Goal: Task Accomplishment & Management: Manage account settings

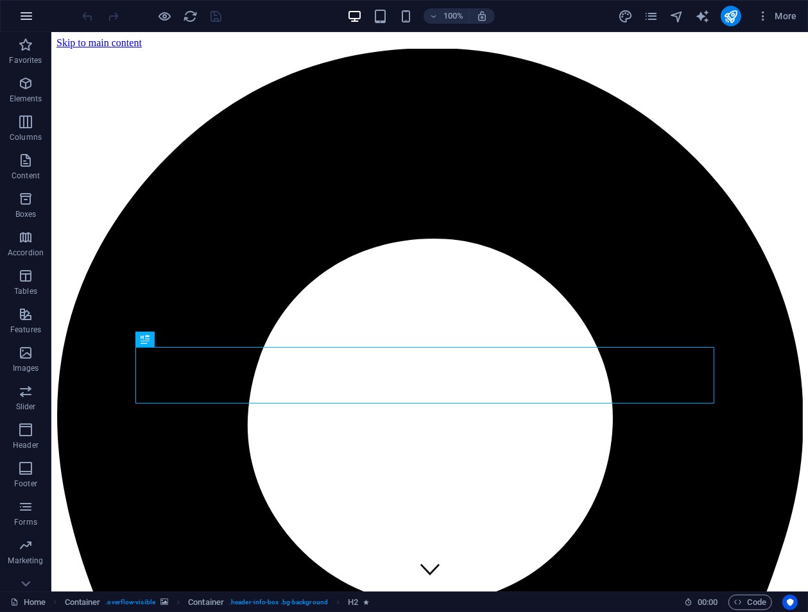
click at [31, 19] on icon "button" at bounding box center [26, 15] width 15 height 15
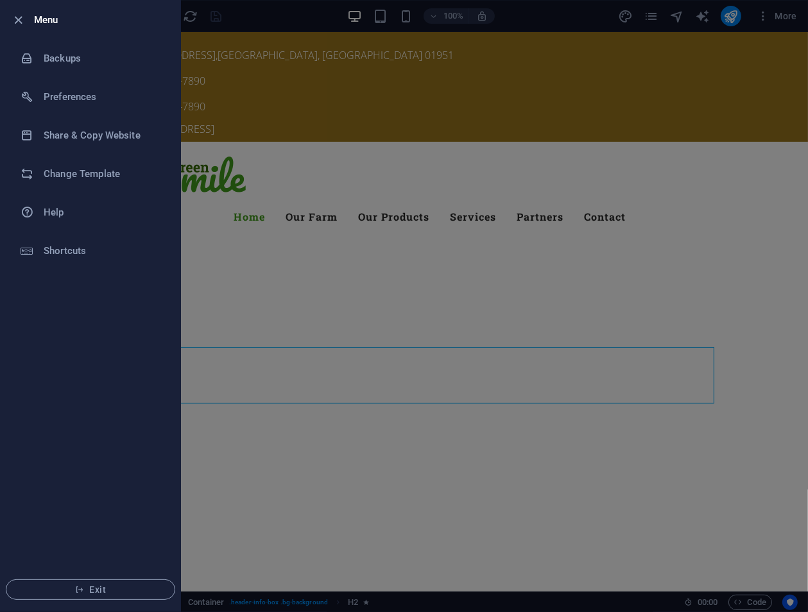
click at [275, 77] on div at bounding box center [404, 306] width 808 height 612
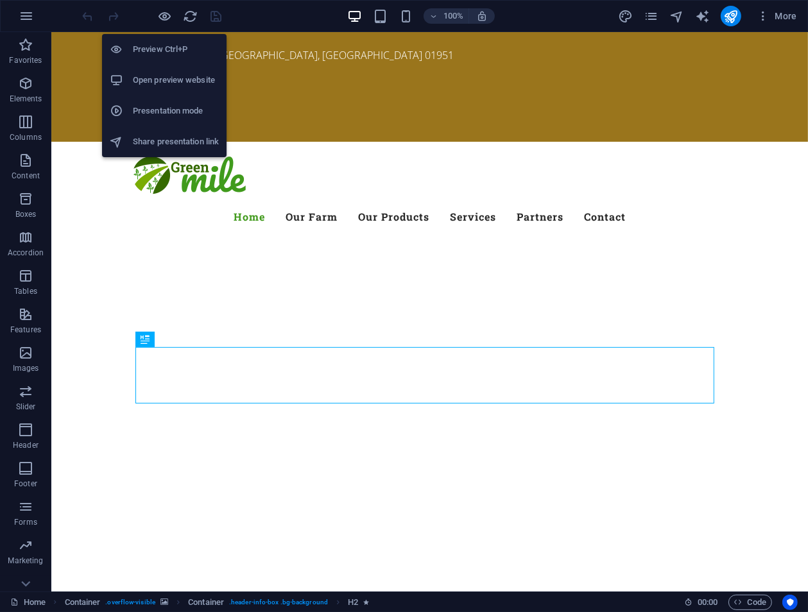
click at [154, 49] on h6 "Preview Ctrl+P" at bounding box center [176, 49] width 86 height 15
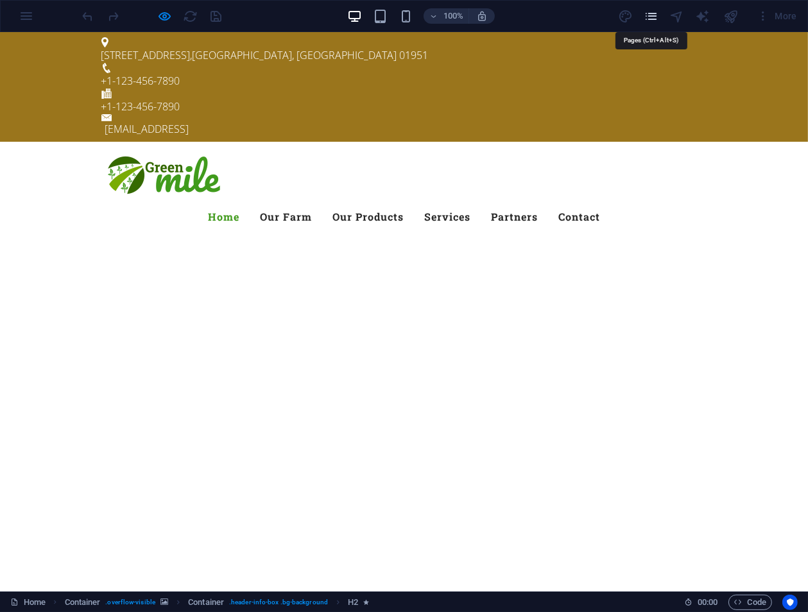
click at [654, 15] on icon "pages" at bounding box center [651, 16] width 15 height 15
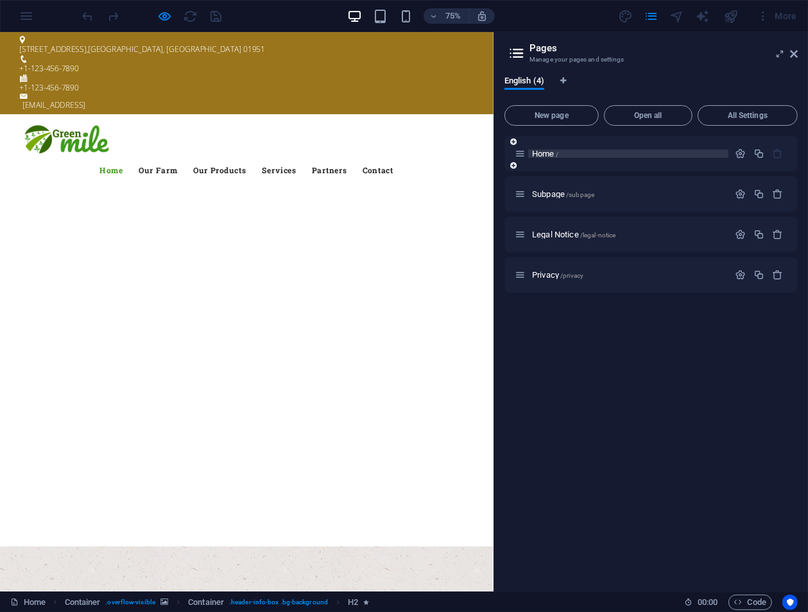
click at [591, 157] on p "Home /" at bounding box center [628, 153] width 192 height 8
click at [600, 194] on p "Subpage /subpage" at bounding box center [628, 194] width 192 height 8
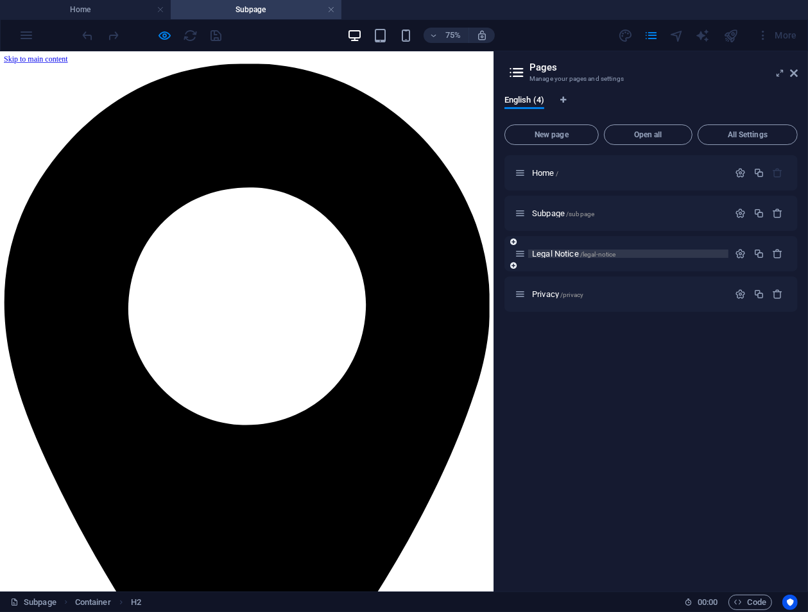
click at [650, 251] on p "Legal Notice /legal-notice" at bounding box center [628, 254] width 192 height 8
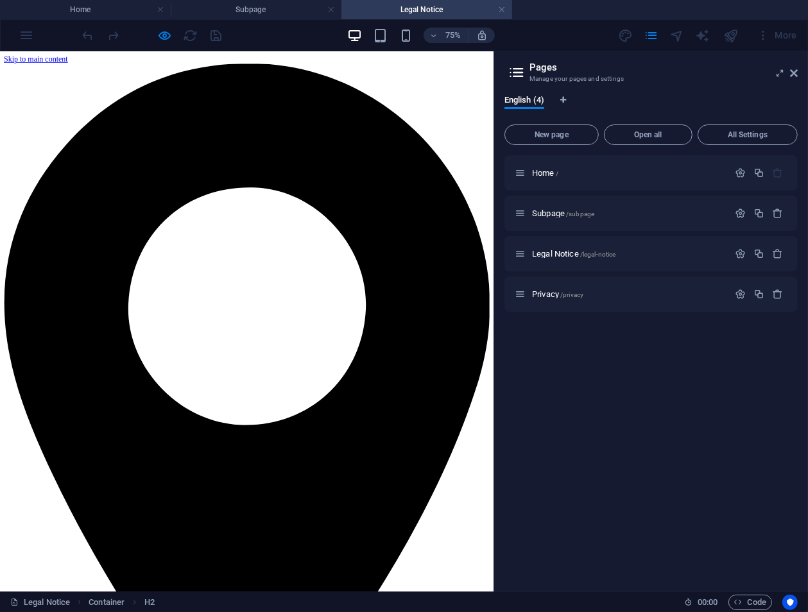
scroll to position [192, 0]
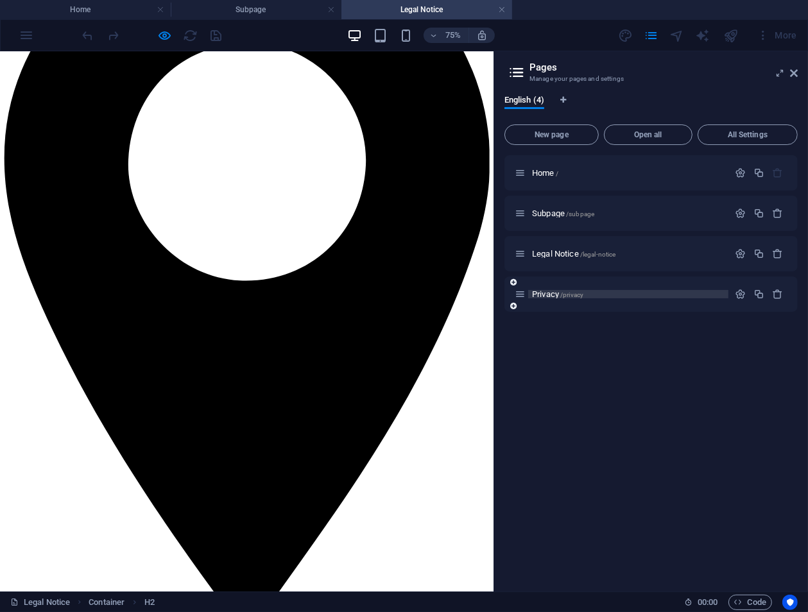
click at [613, 296] on p "Privacy /privacy" at bounding box center [628, 294] width 192 height 8
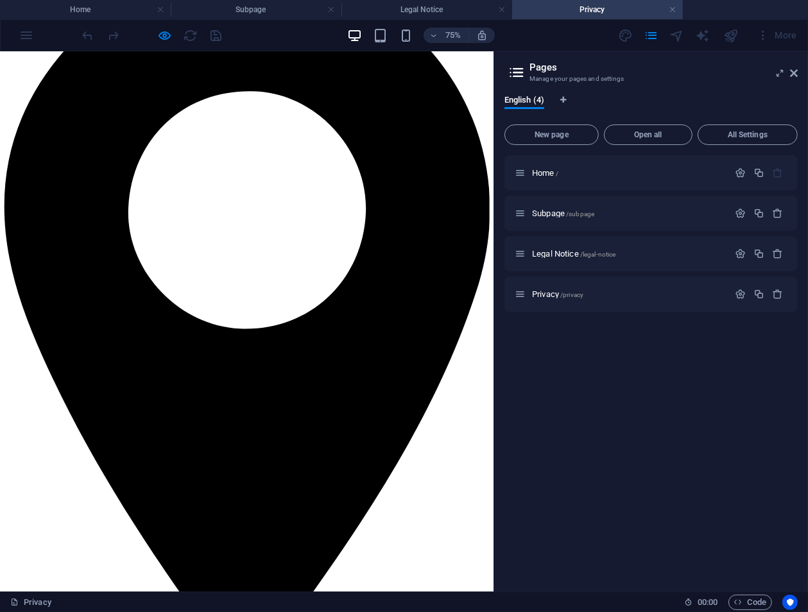
scroll to position [0, 0]
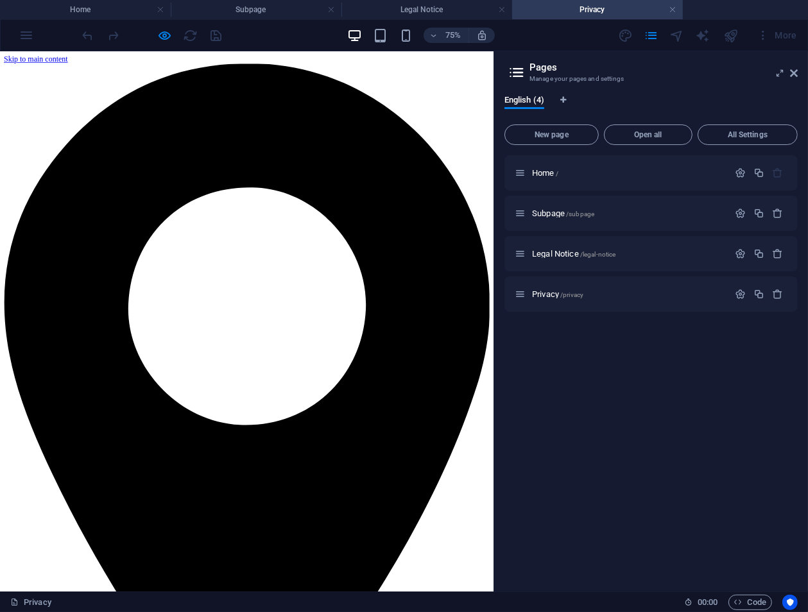
click at [516, 74] on icon at bounding box center [516, 73] width 19 height 18
click at [794, 74] on icon at bounding box center [794, 73] width 8 height 10
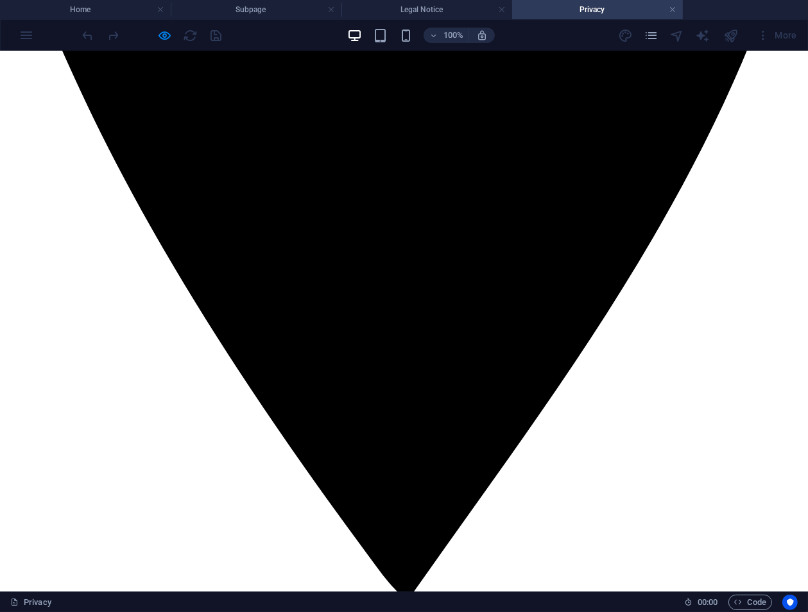
scroll to position [962, 0]
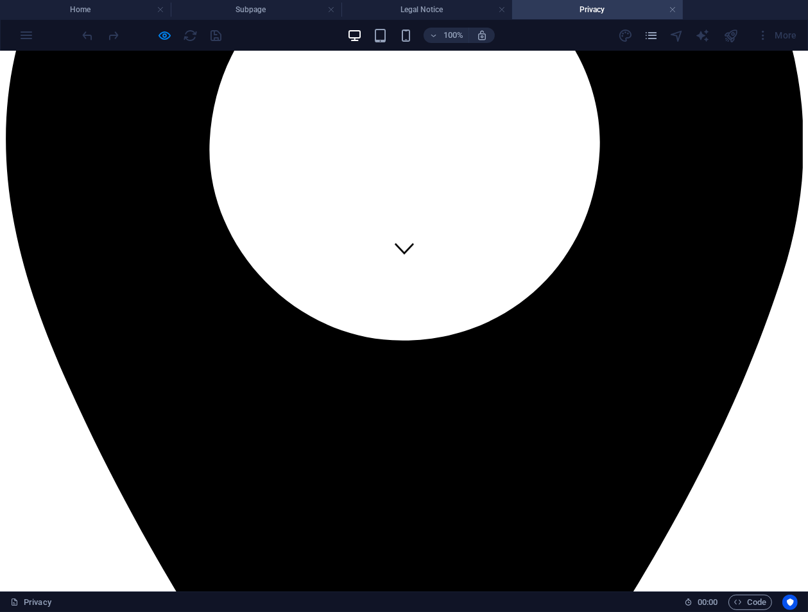
scroll to position [0, 0]
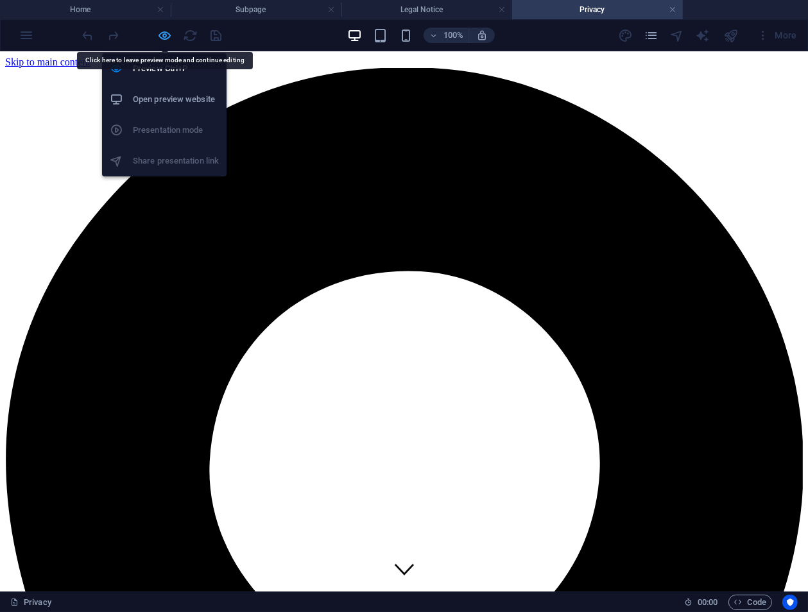
click at [166, 39] on icon "button" at bounding box center [165, 35] width 15 height 15
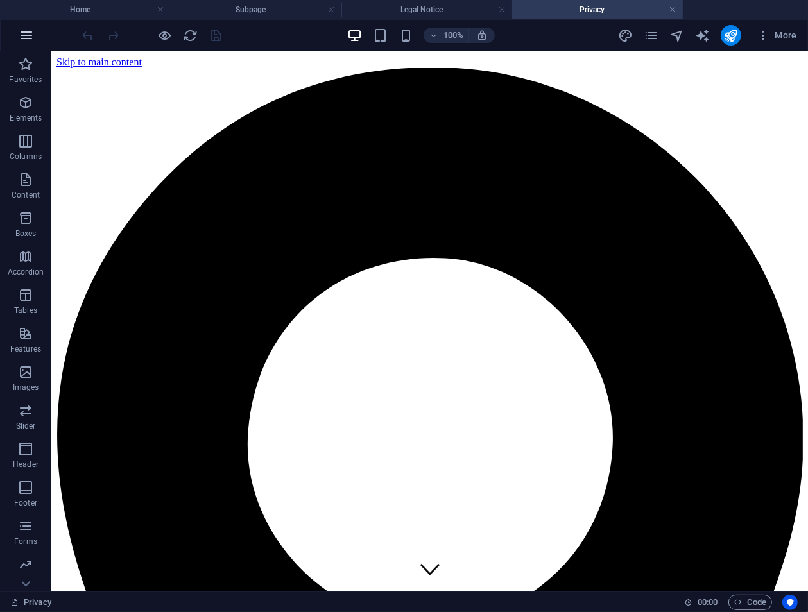
click at [24, 35] on icon "button" at bounding box center [26, 35] width 15 height 15
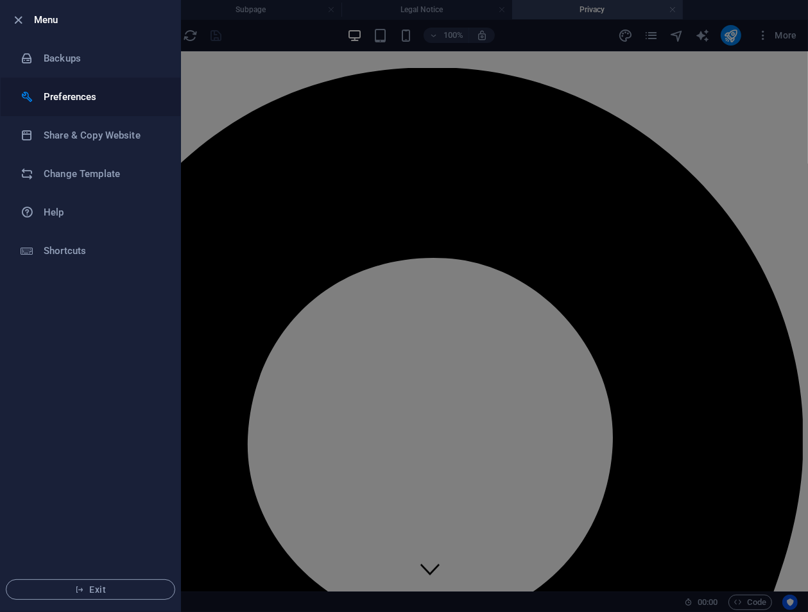
click at [41, 98] on div at bounding box center [32, 96] width 23 height 13
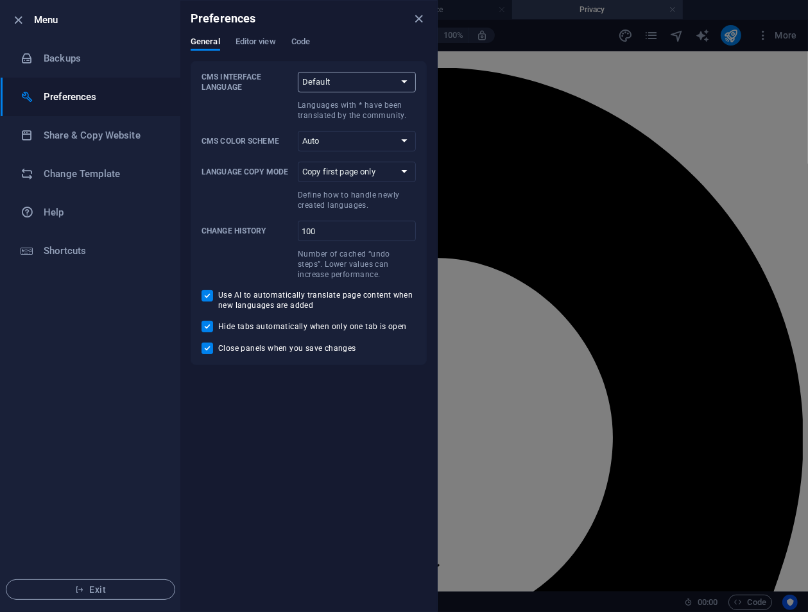
click at [385, 81] on select "Default Deutsch English Español Suomi* Français Magyar Italiano Nederlands Pols…" at bounding box center [357, 82] width 118 height 21
click at [195, 119] on div "CMS Interface Language Default Deutsch English Español Suomi* Français Magyar I…" at bounding box center [309, 213] width 236 height 304
click at [340, 141] on select "Auto Dark Light" at bounding box center [357, 141] width 118 height 21
click at [298, 131] on select "Auto Dark Light" at bounding box center [357, 141] width 118 height 21
click at [313, 143] on select "Auto Dark Light" at bounding box center [357, 141] width 118 height 21
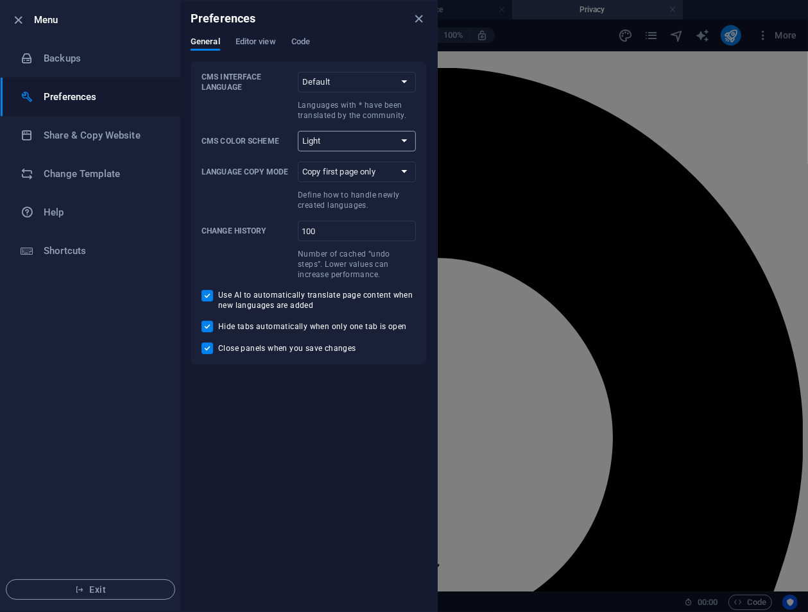
click at [298, 131] on select "Auto Dark Light" at bounding box center [357, 141] width 118 height 21
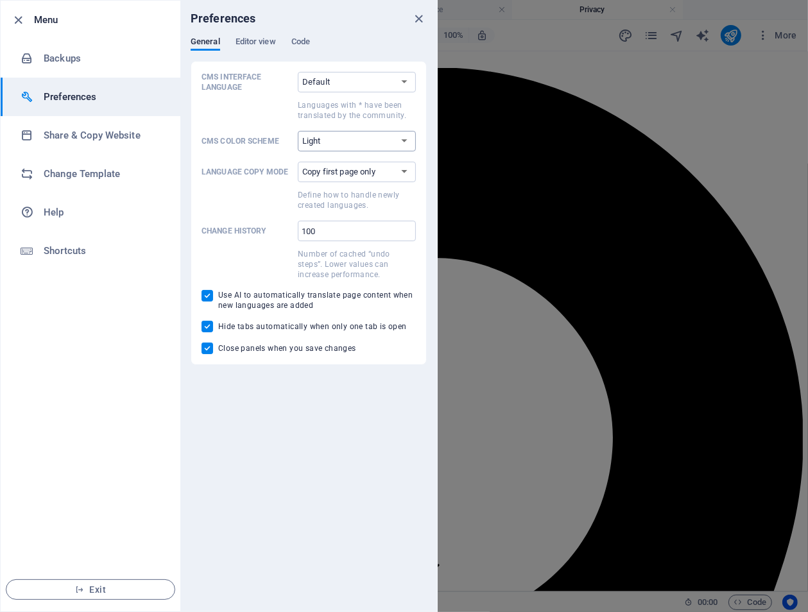
click at [341, 142] on select "Auto Dark Light" at bounding box center [357, 141] width 118 height 21
select select "dark"
click at [298, 131] on select "Auto Dark Light" at bounding box center [357, 141] width 118 height 21
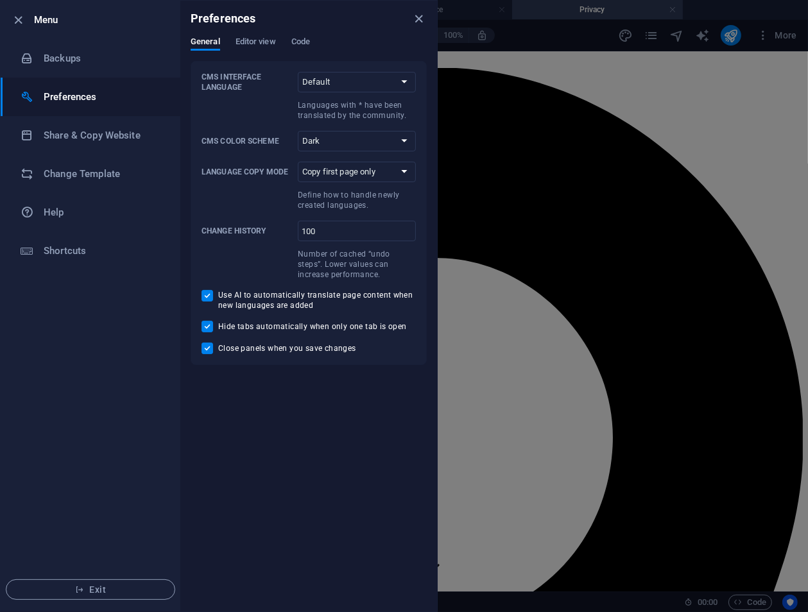
click at [334, 467] on div "Preferences General Editor view Code CMS Interface Language Default Deutsch Eng…" at bounding box center [308, 306] width 257 height 611
click at [631, 483] on div at bounding box center [404, 306] width 808 height 612
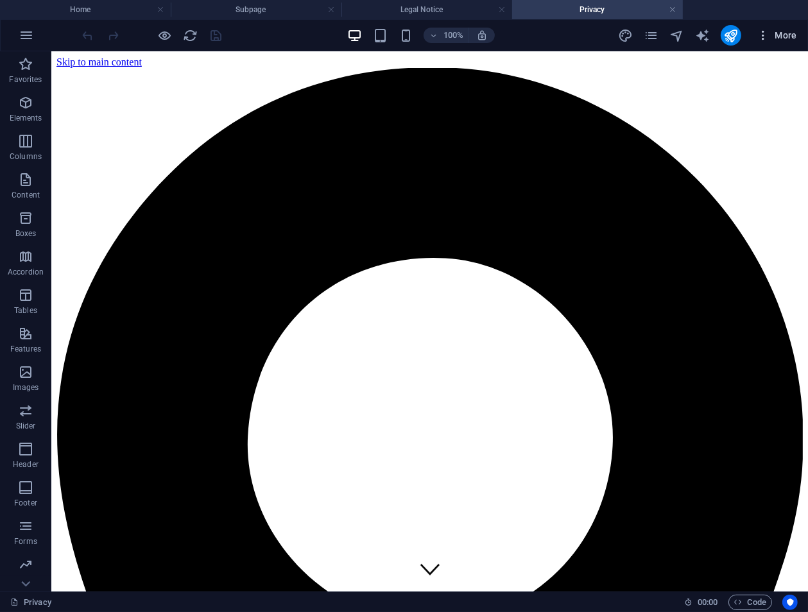
click at [761, 37] on icon "button" at bounding box center [762, 35] width 13 height 13
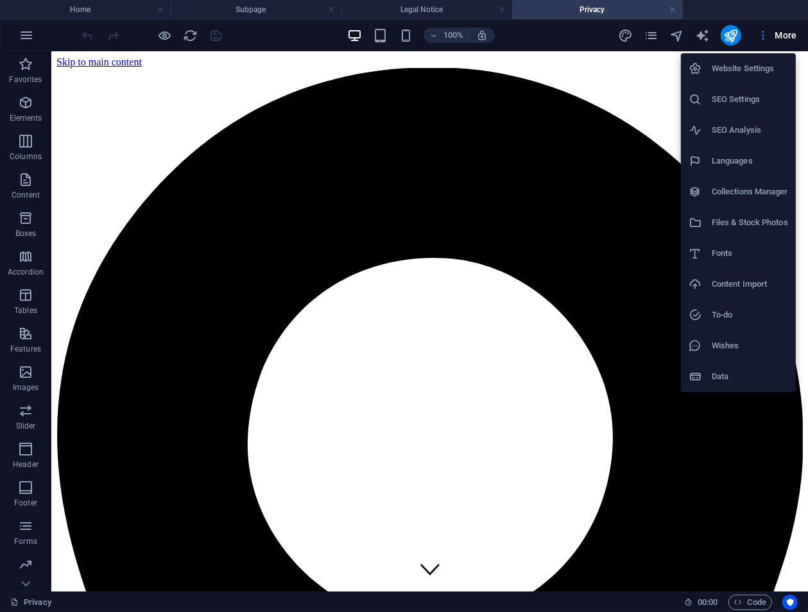
click at [727, 252] on h6 "Fonts" at bounding box center [750, 253] width 76 height 15
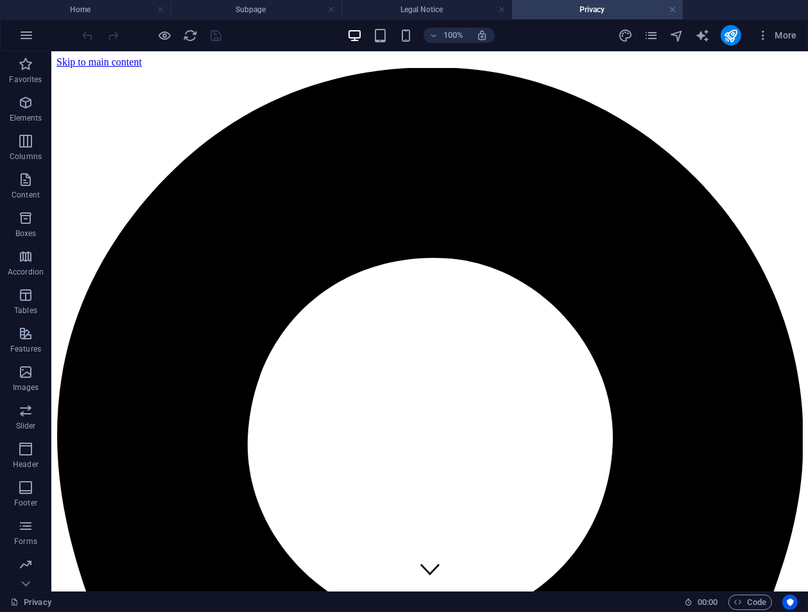
select select "popularity"
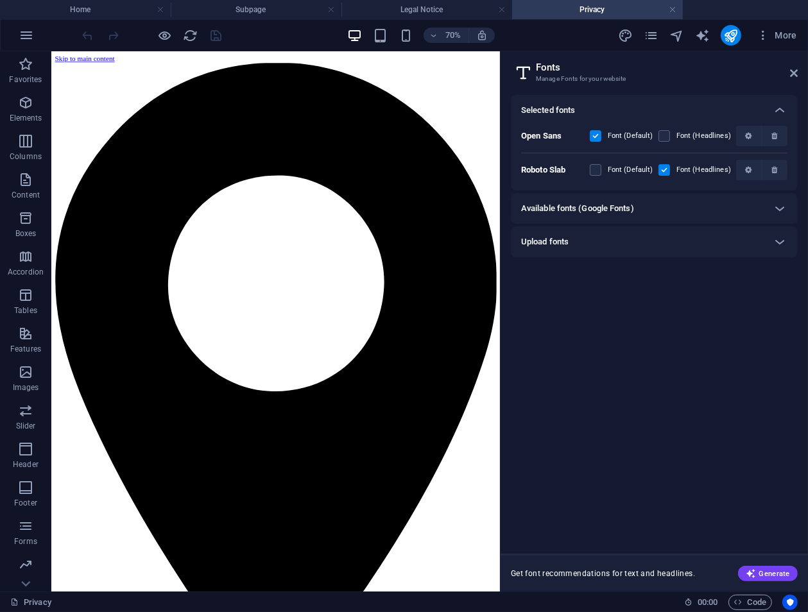
click at [543, 134] on b "Open Sans" at bounding box center [541, 136] width 40 height 10
click at [780, 210] on icon at bounding box center [779, 208] width 15 height 15
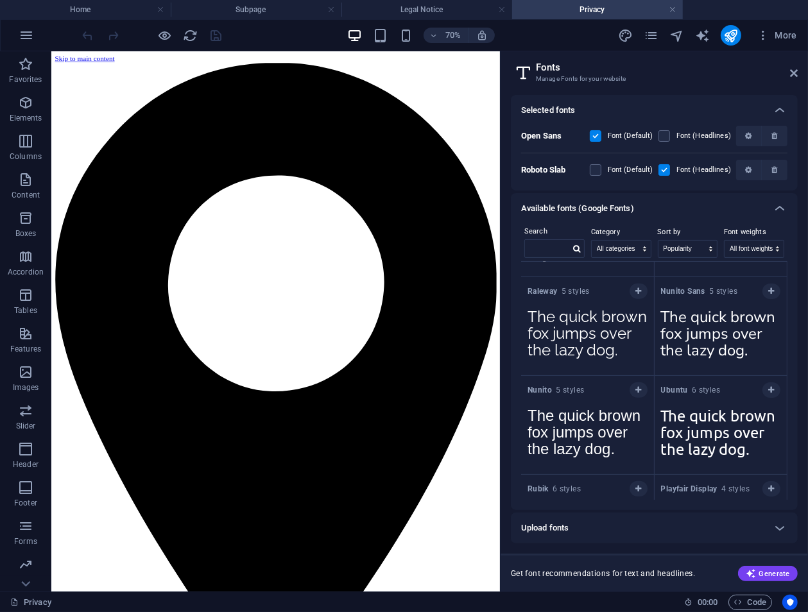
scroll to position [642, 0]
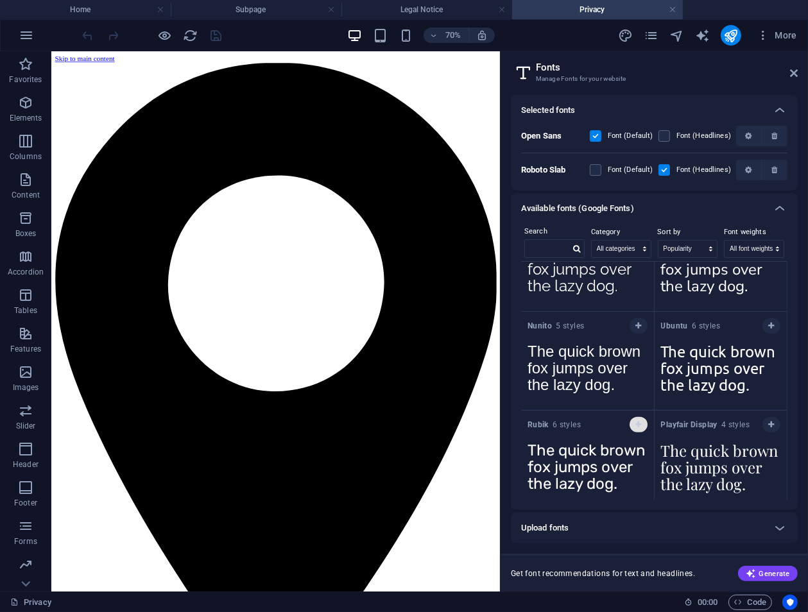
click at [638, 421] on icon "button" at bounding box center [638, 425] width 6 height 8
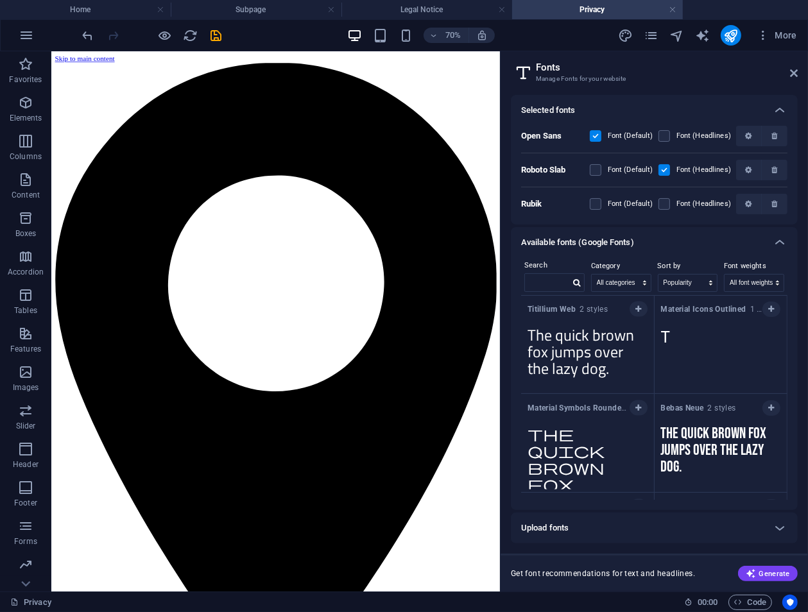
scroll to position [1768, 0]
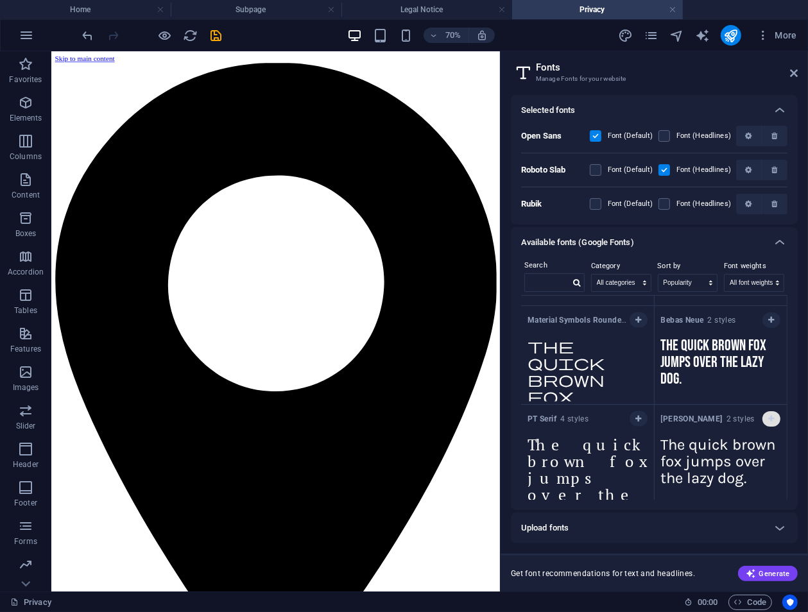
click at [768, 415] on icon "button" at bounding box center [771, 419] width 6 height 8
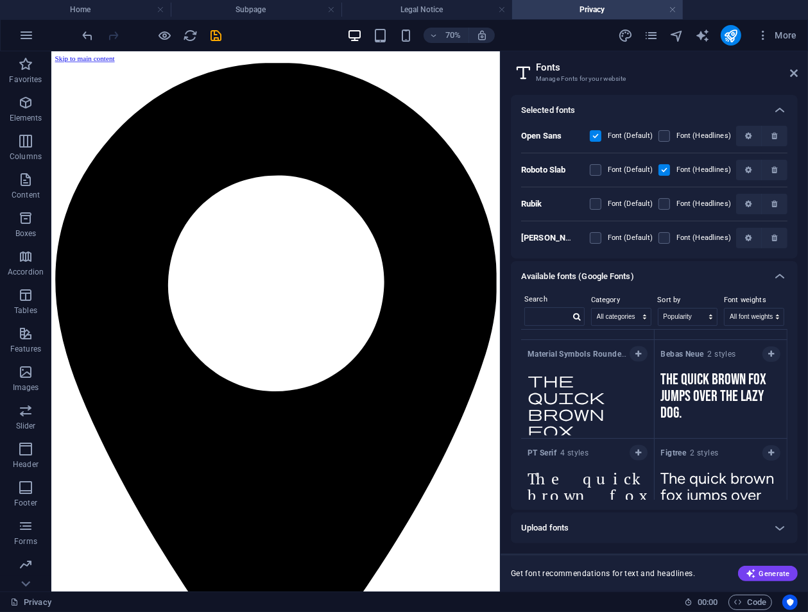
click at [595, 135] on label at bounding box center [596, 136] width 12 height 12
click at [0, 0] on Sans "checkbox" at bounding box center [0, 0] width 0 height 0
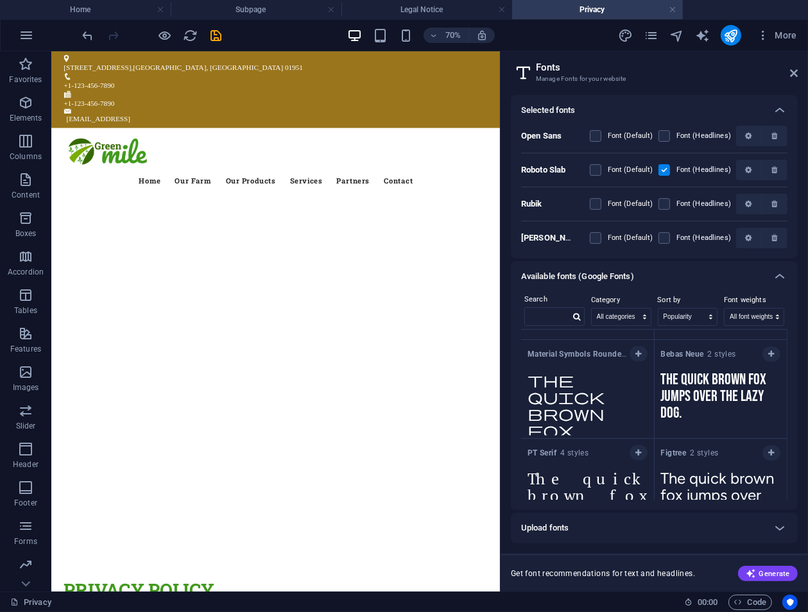
click at [604, 206] on span at bounding box center [604, 204] width 6 height 6
click at [599, 205] on label at bounding box center [596, 204] width 12 height 12
click at [0, 0] on input "checkbox" at bounding box center [0, 0] width 0 height 0
click at [669, 239] on label at bounding box center [664, 238] width 12 height 12
click at [0, 0] on input "checkbox" at bounding box center [0, 0] width 0 height 0
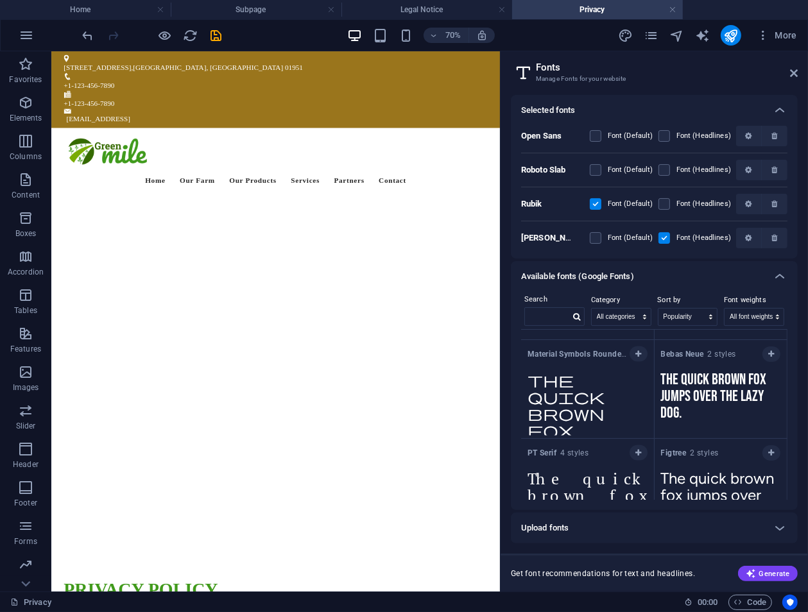
scroll to position [1802, 0]
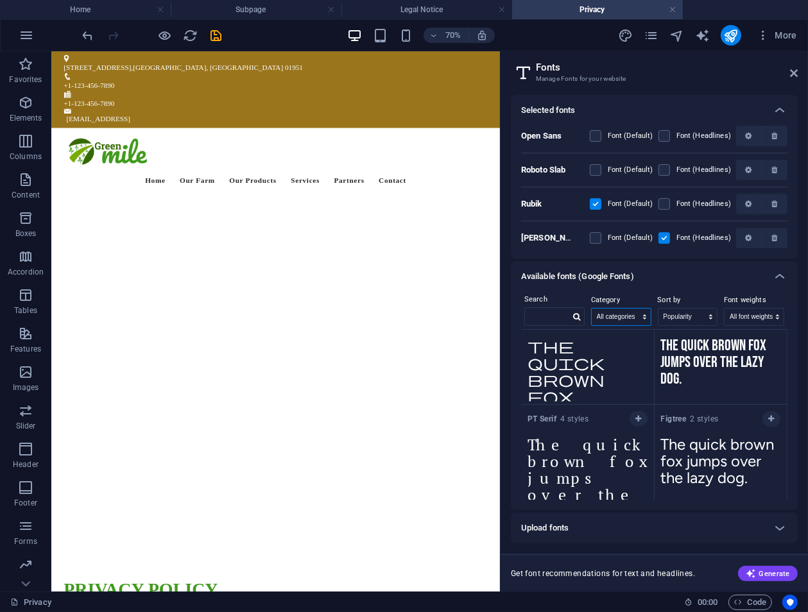
click at [642, 314] on select "All categories serif display monospace sans-serif handwriting" at bounding box center [621, 317] width 59 height 17
select select "sans-serif"
click at [592, 309] on select "All categories serif display monospace sans-serif handwriting" at bounding box center [621, 317] width 59 height 17
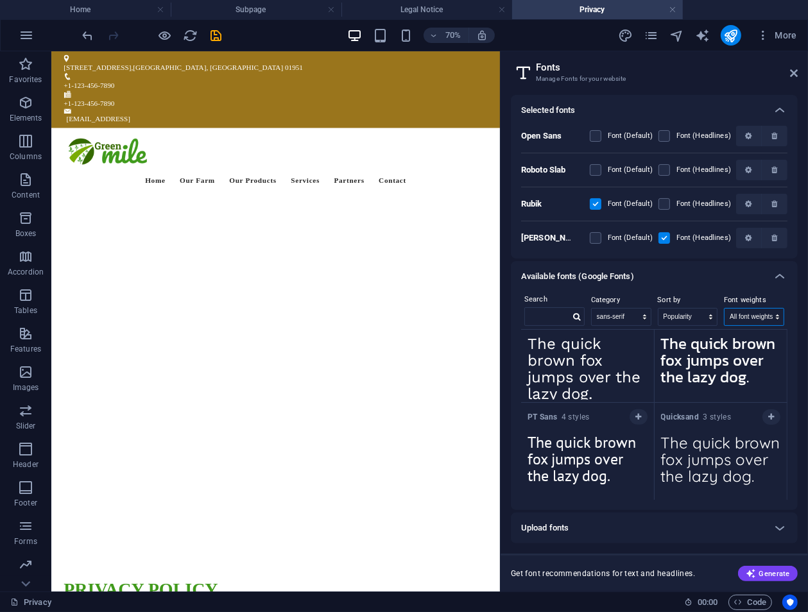
click at [778, 313] on select "All font weights 100 100italic 200 200italic 300 300italic 500 500italic 600 60…" at bounding box center [753, 317] width 59 height 17
select select "600"
click at [724, 309] on select "All font weights 100 100italic 200 200italic 300 300italic 500 500italic 600 60…" at bounding box center [753, 317] width 59 height 17
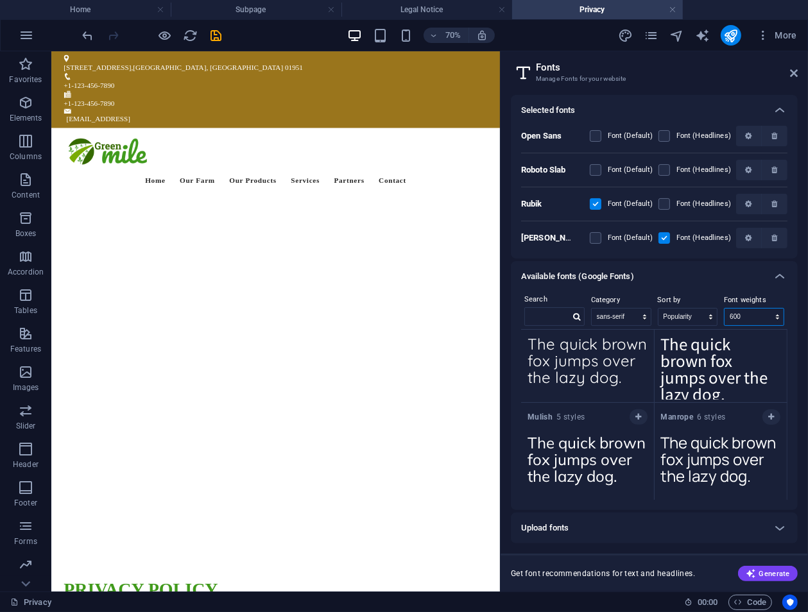
scroll to position [717, 0]
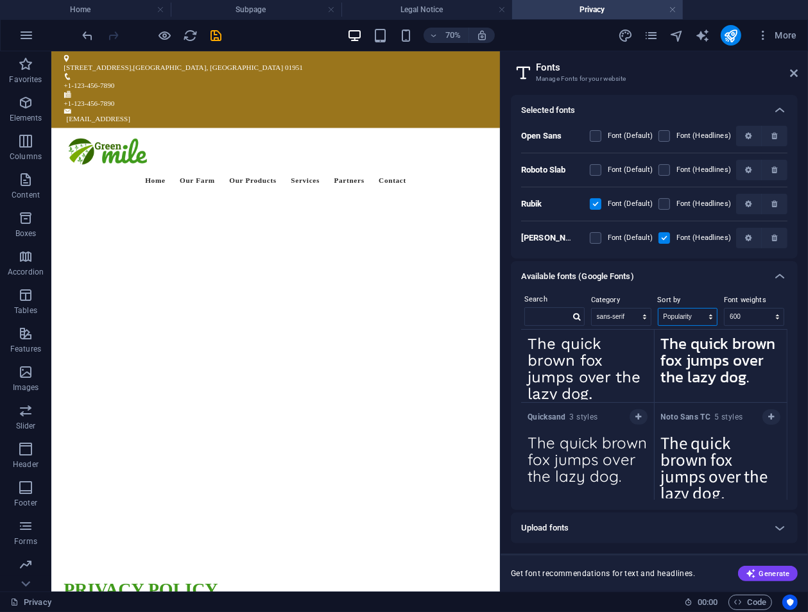
click at [709, 316] on select "Name Category Popularity" at bounding box center [687, 317] width 59 height 17
click at [783, 293] on label "Font weights" at bounding box center [754, 300] width 60 height 15
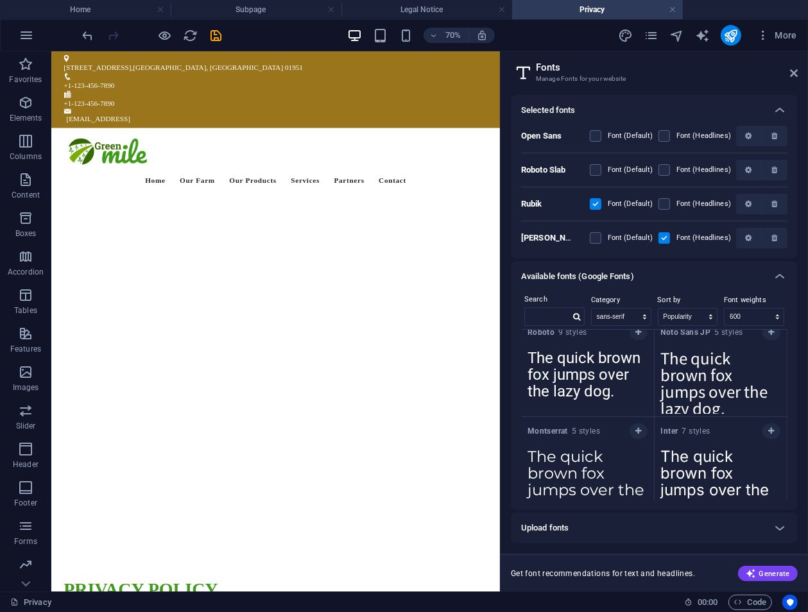
scroll to position [0, 0]
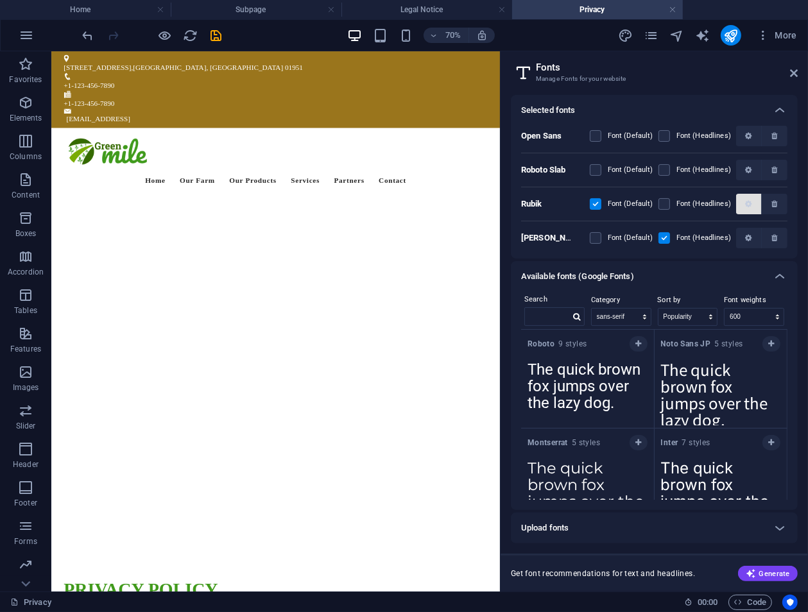
click at [745, 203] on icon "button" at bounding box center [748, 204] width 6 height 8
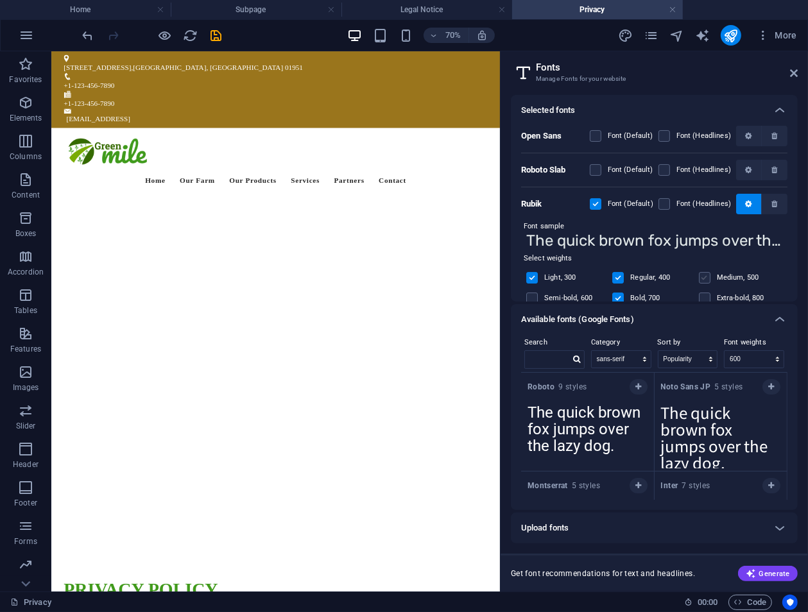
click at [706, 277] on label at bounding box center [705, 278] width 12 height 12
click at [0, 0] on input "checkbox" at bounding box center [0, 0] width 0 height 0
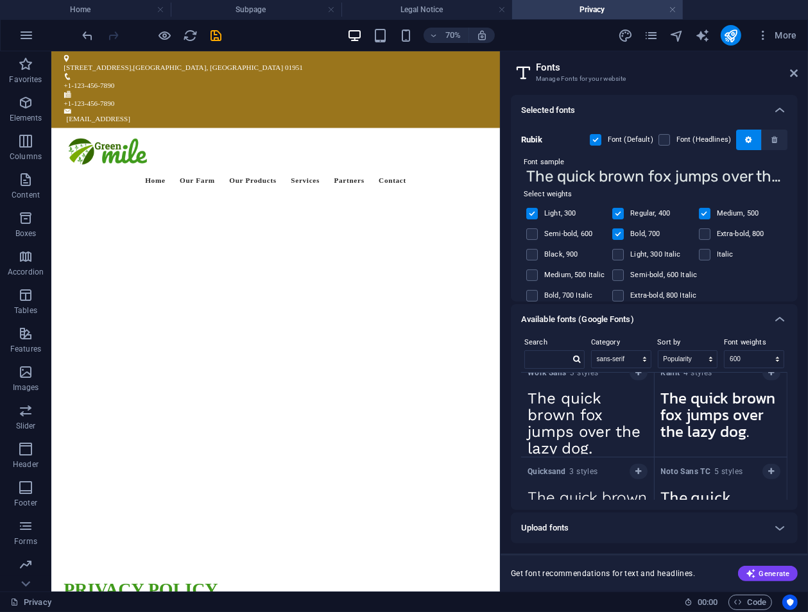
scroll to position [770, 0]
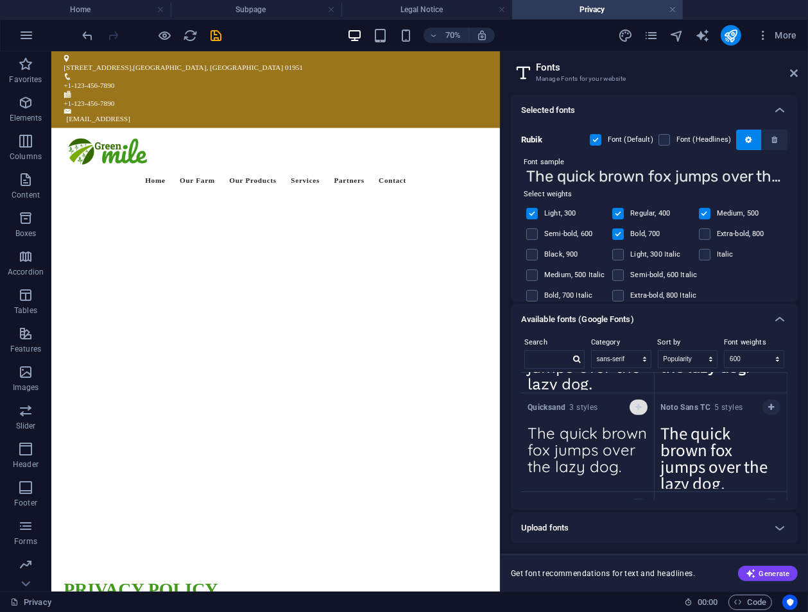
click at [636, 406] on icon "button" at bounding box center [638, 408] width 6 height 8
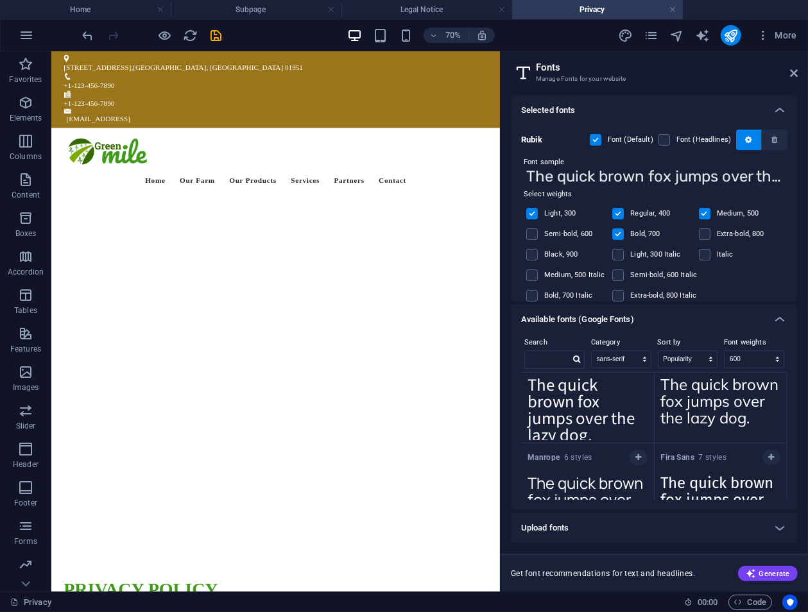
scroll to position [755, 0]
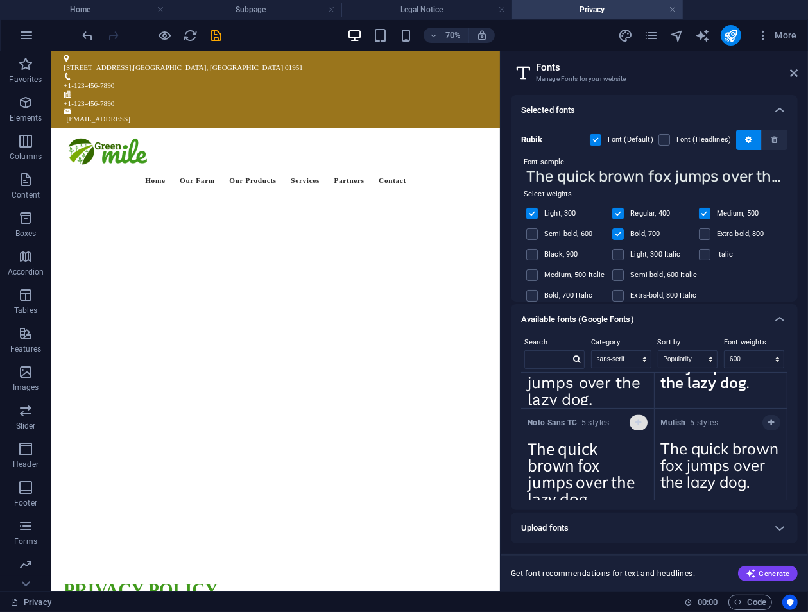
click at [638, 419] on icon "button" at bounding box center [638, 423] width 6 height 8
click at [745, 137] on icon "button" at bounding box center [748, 140] width 6 height 8
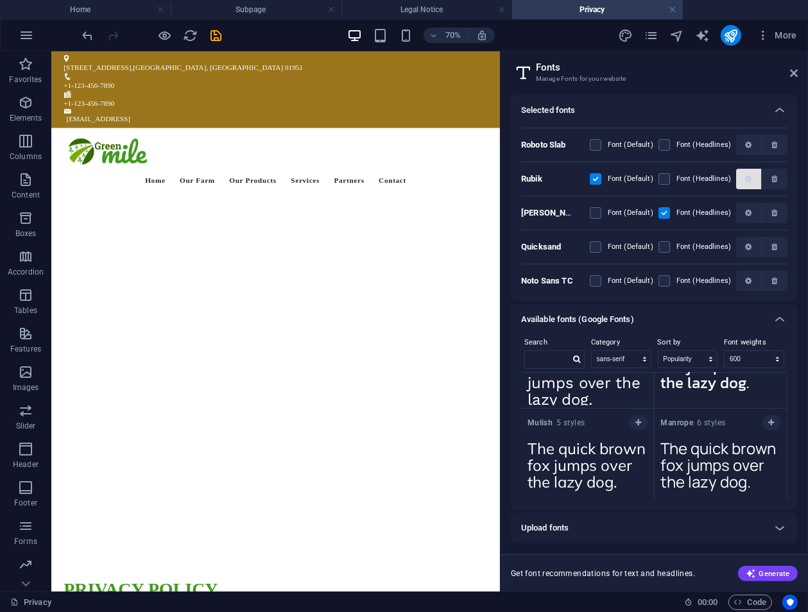
scroll to position [24, 0]
click at [593, 279] on label at bounding box center [596, 282] width 12 height 12
click at [0, 0] on TC "checkbox" at bounding box center [0, 0] width 0 height 0
click at [667, 243] on label at bounding box center [664, 248] width 12 height 12
click at [0, 0] on input "checkbox" at bounding box center [0, 0] width 0 height 0
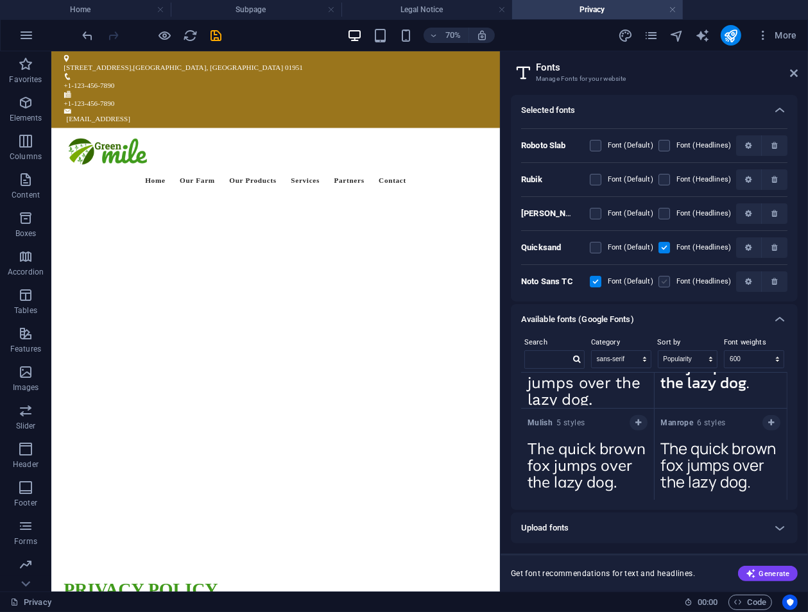
click at [663, 283] on label at bounding box center [664, 282] width 12 height 12
click at [0, 0] on TC "checkbox" at bounding box center [0, 0] width 0 height 0
click at [662, 247] on label at bounding box center [664, 248] width 12 height 12
click at [0, 0] on input "checkbox" at bounding box center [0, 0] width 0 height 0
click at [595, 211] on label at bounding box center [596, 214] width 12 height 12
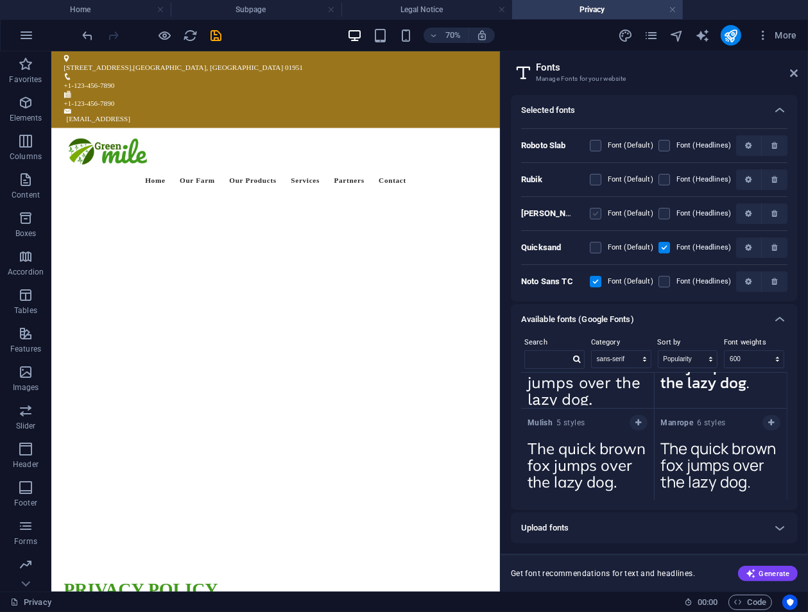
click at [0, 0] on input "checkbox" at bounding box center [0, 0] width 0 height 0
click at [595, 178] on label at bounding box center [596, 180] width 12 height 12
click at [0, 0] on input "checkbox" at bounding box center [0, 0] width 0 height 0
click at [598, 247] on label at bounding box center [596, 248] width 12 height 12
click at [0, 0] on input "checkbox" at bounding box center [0, 0] width 0 height 0
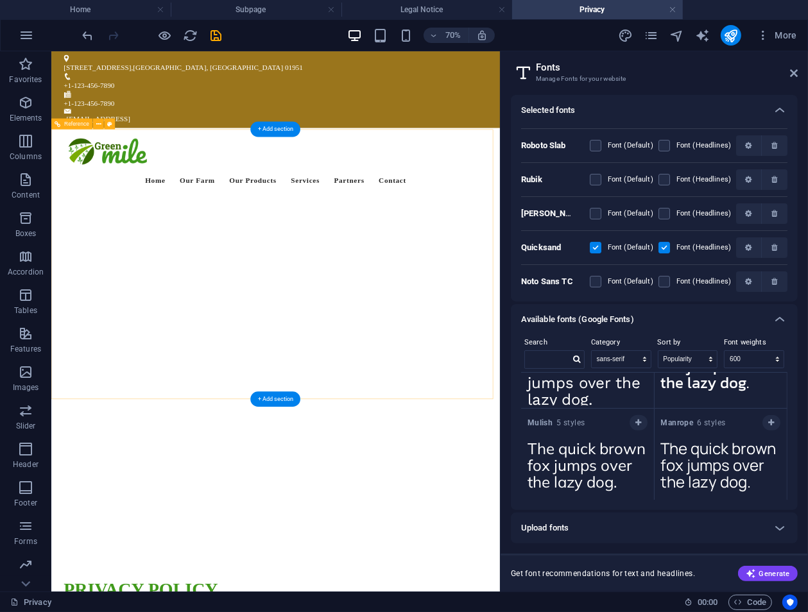
scroll to position [257, 0]
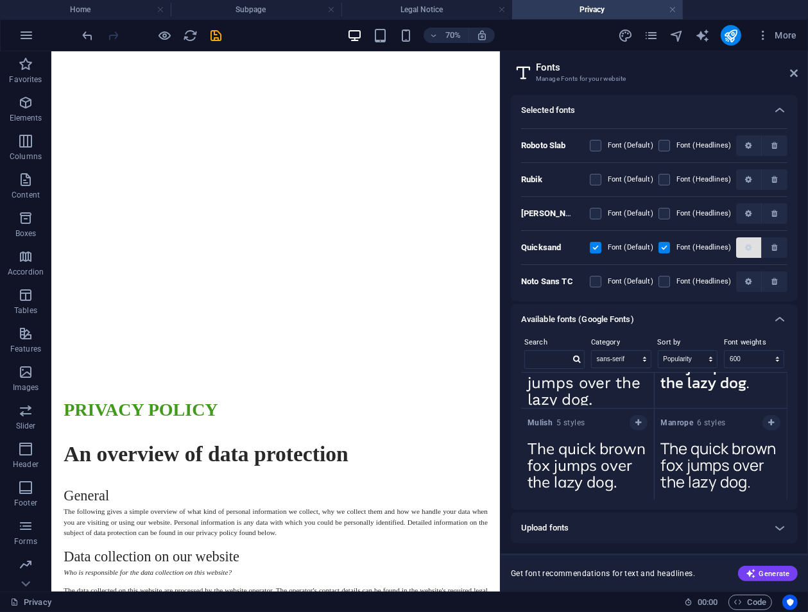
click at [745, 244] on icon "button" at bounding box center [748, 248] width 6 height 8
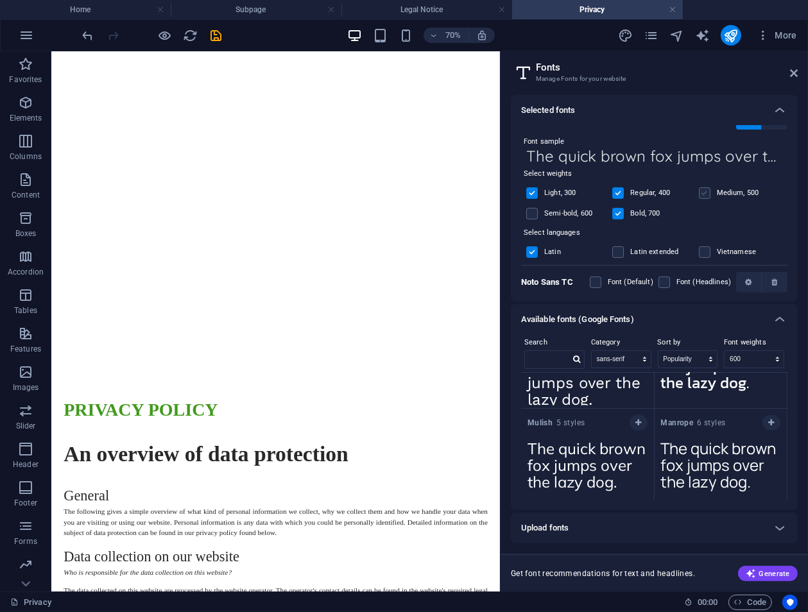
click at [703, 191] on label at bounding box center [705, 193] width 12 height 12
click at [0, 0] on input "checkbox" at bounding box center [0, 0] width 0 height 0
click at [531, 191] on label at bounding box center [532, 193] width 12 height 12
click at [0, 0] on input "checkbox" at bounding box center [0, 0] width 0 height 0
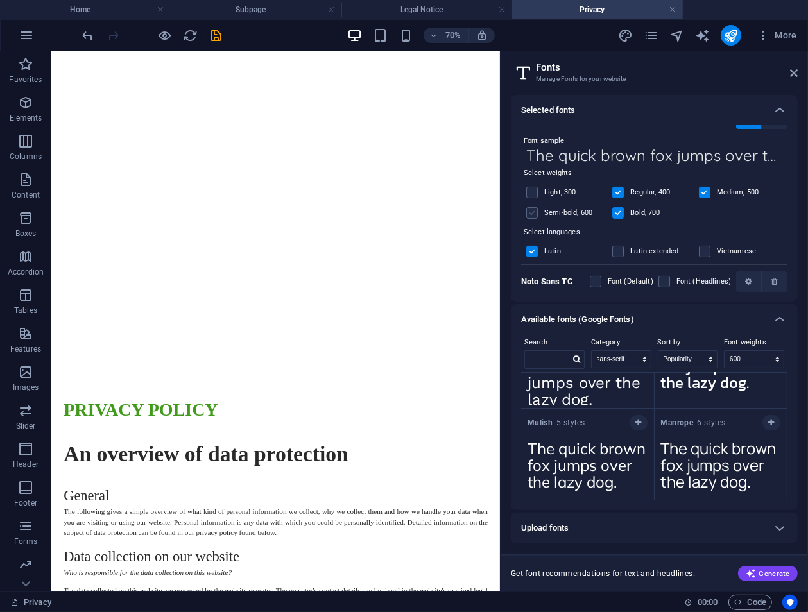
click at [532, 210] on label at bounding box center [532, 213] width 12 height 12
click at [0, 0] on input "checkbox" at bounding box center [0, 0] width 0 height 0
click at [617, 189] on label at bounding box center [618, 193] width 12 height 12
click at [0, 0] on input "checkbox" at bounding box center [0, 0] width 0 height 0
click at [701, 189] on label at bounding box center [705, 193] width 12 height 12
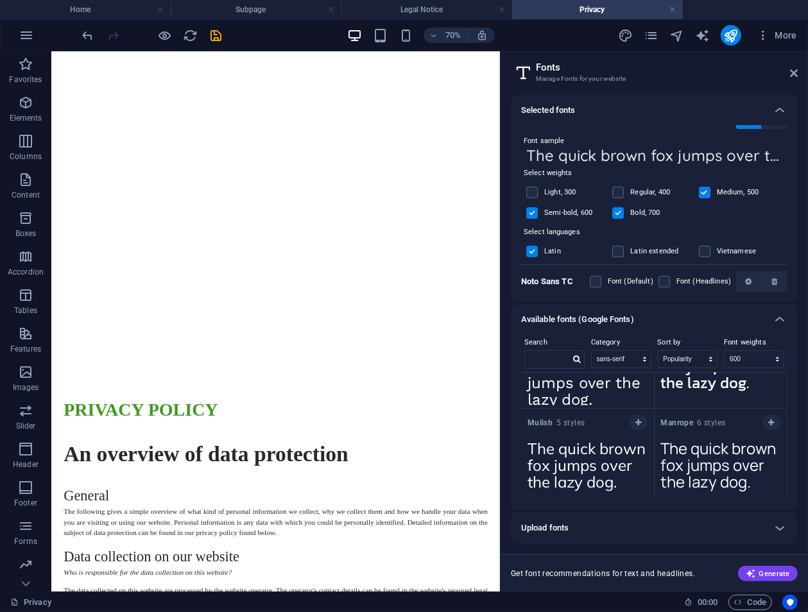
click at [0, 0] on input "checkbox" at bounding box center [0, 0] width 0 height 0
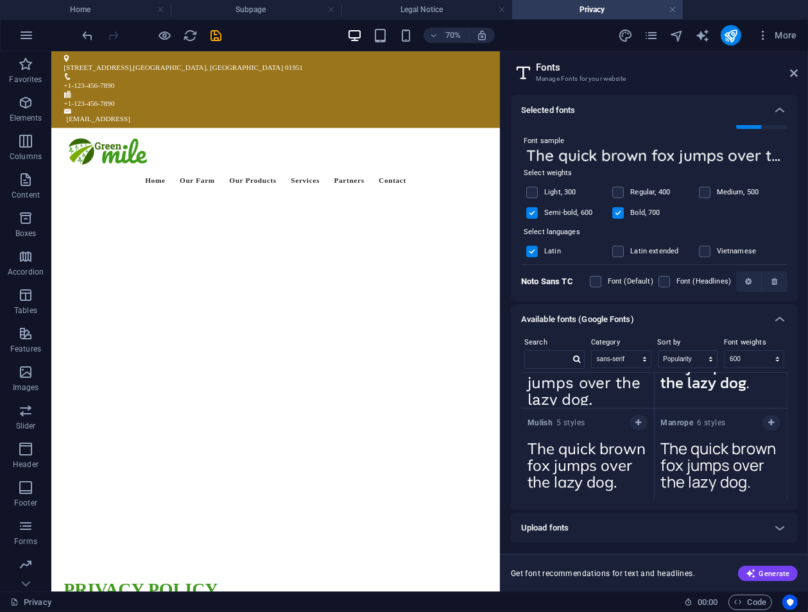
click at [768, 128] on div "Quicksand Font (Default) Font (Headlines)" at bounding box center [654, 118] width 266 height 34
click at [768, 125] on button "button" at bounding box center [775, 118] width 26 height 21
click at [768, 27] on button "button" at bounding box center [775, 16] width 26 height 21
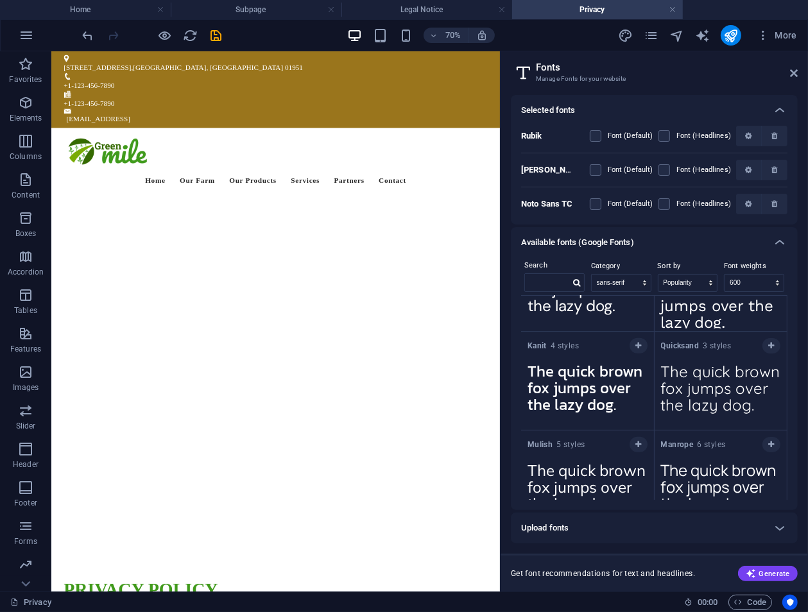
click at [591, 202] on div "Noto Sans TC Font (Default) Font (Headlines)" at bounding box center [654, 201] width 266 height 28
click at [595, 202] on label at bounding box center [596, 204] width 12 height 12
click at [0, 0] on TC "checkbox" at bounding box center [0, 0] width 0 height 0
click at [667, 203] on label at bounding box center [664, 204] width 12 height 12
click at [0, 0] on TC "checkbox" at bounding box center [0, 0] width 0 height 0
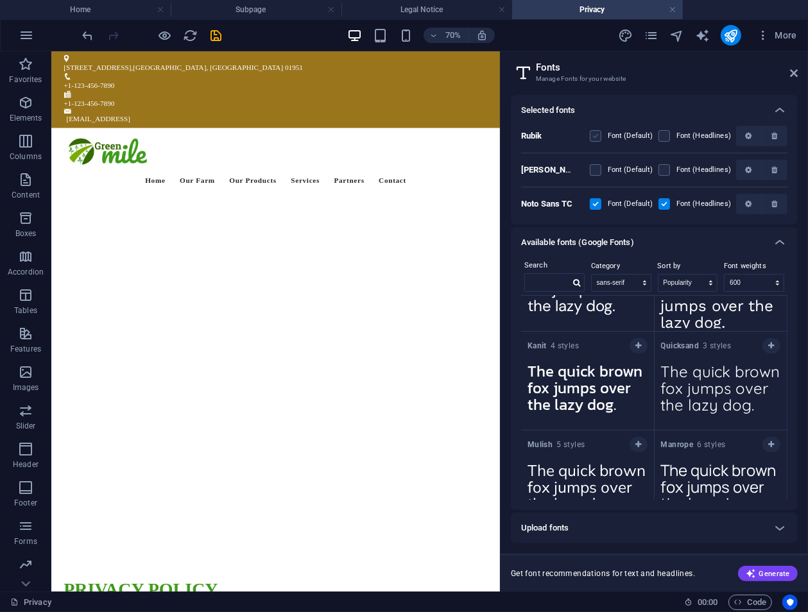
click at [595, 135] on label at bounding box center [596, 136] width 12 height 12
click at [0, 0] on input "checkbox" at bounding box center [0, 0] width 0 height 0
click at [664, 134] on label at bounding box center [664, 136] width 12 height 12
click at [0, 0] on input "checkbox" at bounding box center [0, 0] width 0 height 0
click at [663, 174] on label at bounding box center [664, 170] width 12 height 12
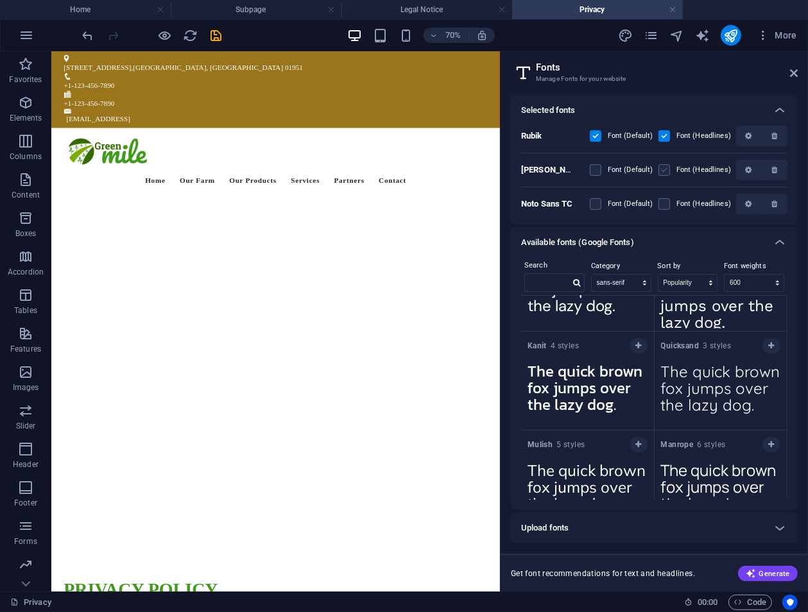
click at [0, 0] on input "checkbox" at bounding box center [0, 0] width 0 height 0
click at [541, 275] on input "text" at bounding box center [547, 282] width 45 height 17
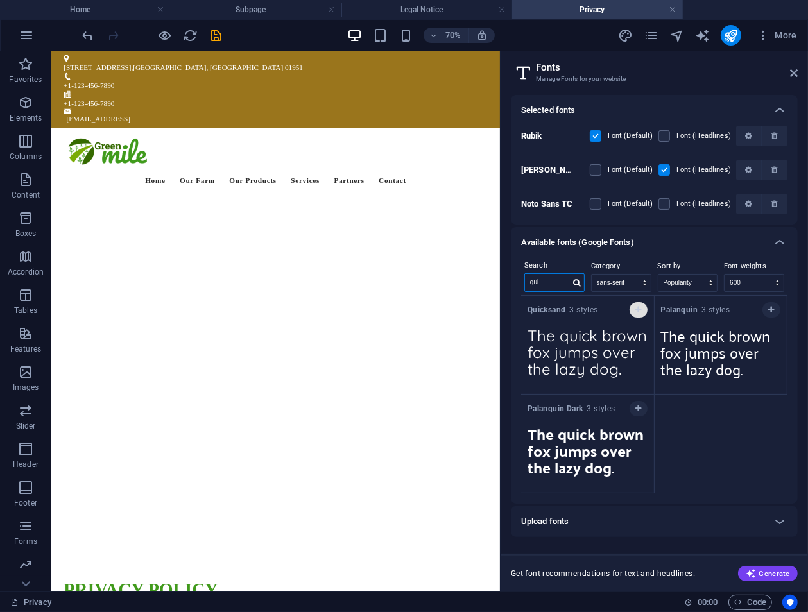
type input "qui"
click at [639, 310] on icon "button" at bounding box center [638, 310] width 6 height 8
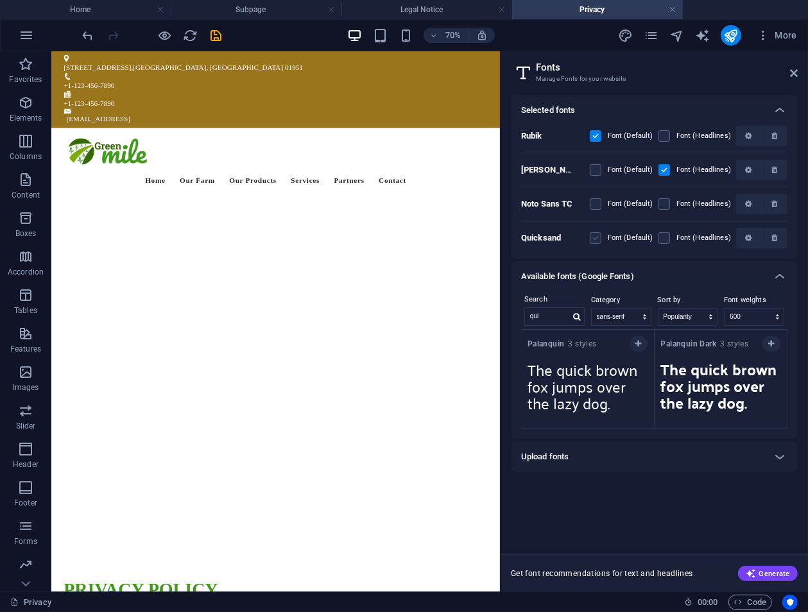
click at [593, 233] on label at bounding box center [596, 238] width 12 height 12
click at [0, 0] on input "checkbox" at bounding box center [0, 0] width 0 height 0
click at [667, 239] on label at bounding box center [664, 238] width 12 height 12
click at [0, 0] on input "checkbox" at bounding box center [0, 0] width 0 height 0
click at [745, 241] on icon "button" at bounding box center [748, 238] width 6 height 8
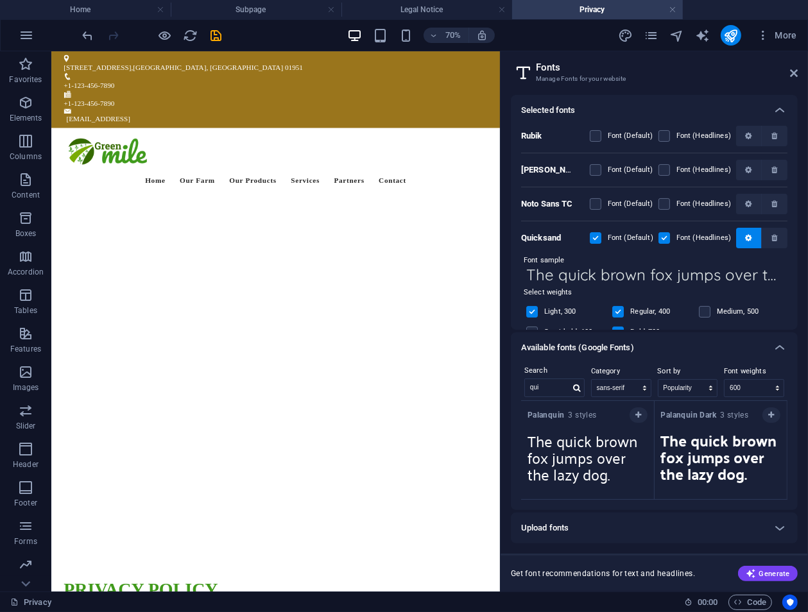
scroll to position [63, 0]
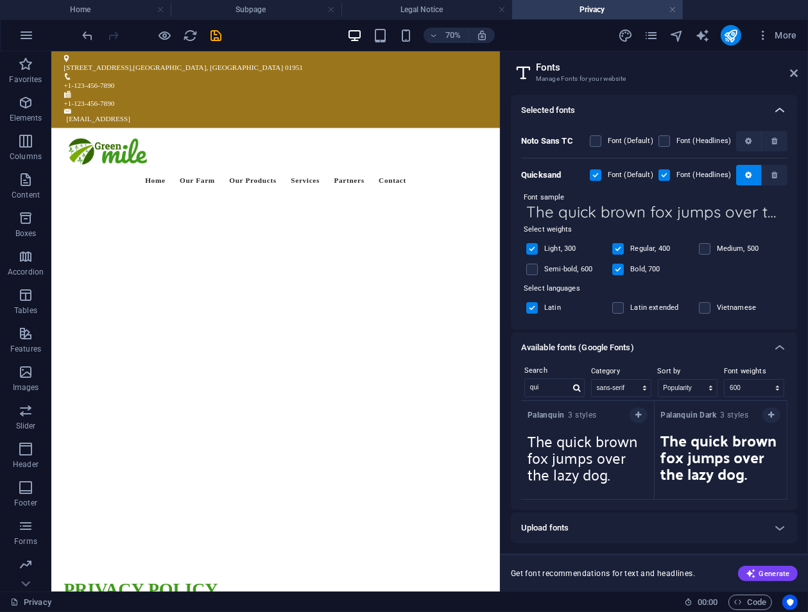
click at [784, 110] on icon at bounding box center [779, 110] width 15 height 15
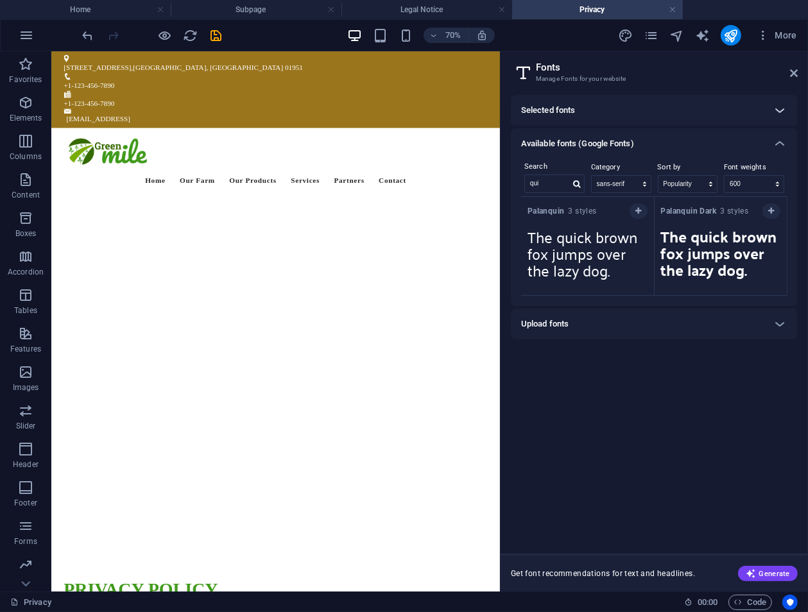
scroll to position [0, 0]
click at [622, 37] on icon "design" at bounding box center [625, 35] width 15 height 15
select select "px"
select select "300"
select select "px"
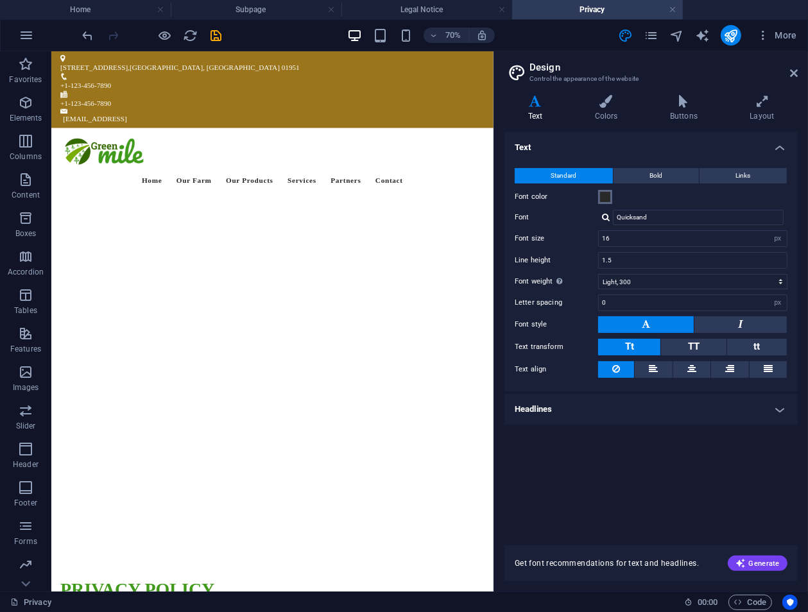
click at [603, 197] on span at bounding box center [605, 197] width 10 height 10
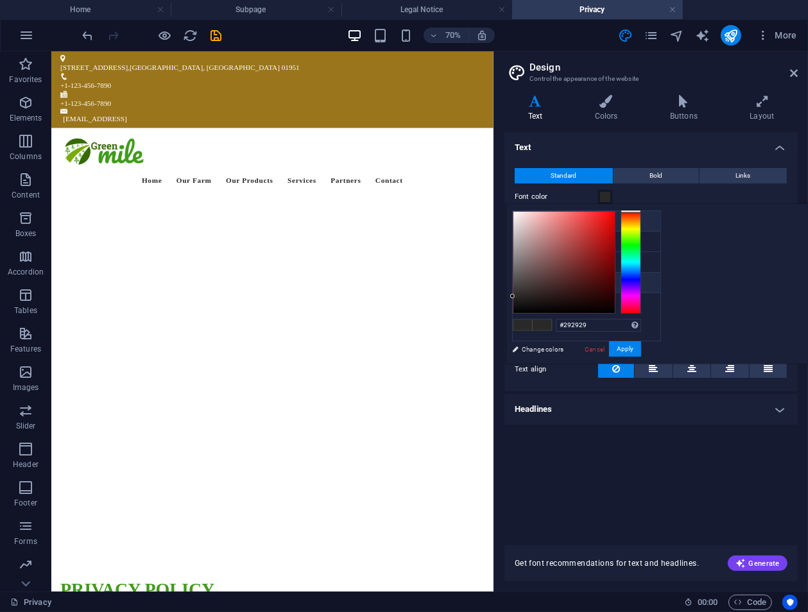
click at [568, 222] on li "Background color #ffffff" at bounding box center [587, 221] width 148 height 21
click at [522, 217] on icon at bounding box center [522, 220] width 9 height 9
click at [641, 221] on div at bounding box center [630, 262] width 21 height 103
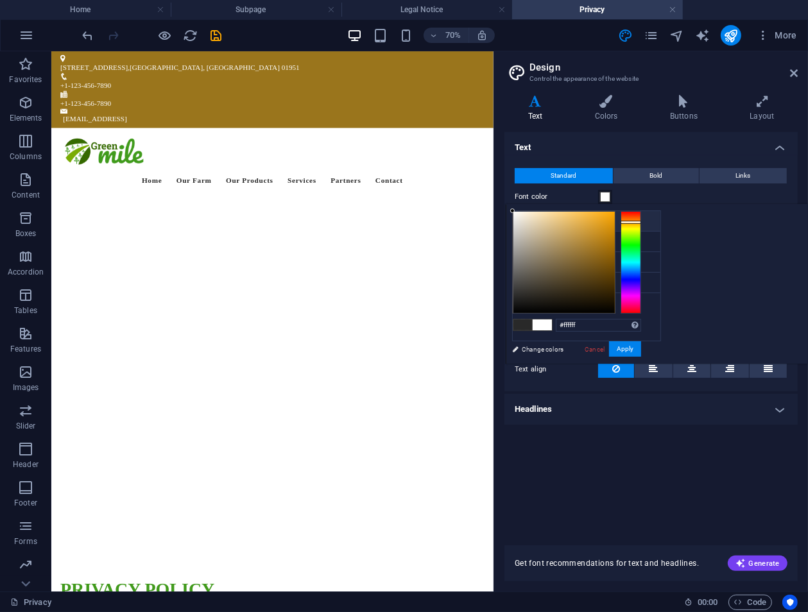
click at [641, 221] on div at bounding box center [630, 222] width 21 height 3
drag, startPoint x: 677, startPoint y: 210, endPoint x: 683, endPoint y: 214, distance: 7.5
click at [526, 214] on div at bounding box center [524, 214] width 4 height 4
click at [559, 239] on li "Primary color #419a1c" at bounding box center [587, 242] width 148 height 21
click at [641, 223] on div at bounding box center [630, 262] width 21 height 103
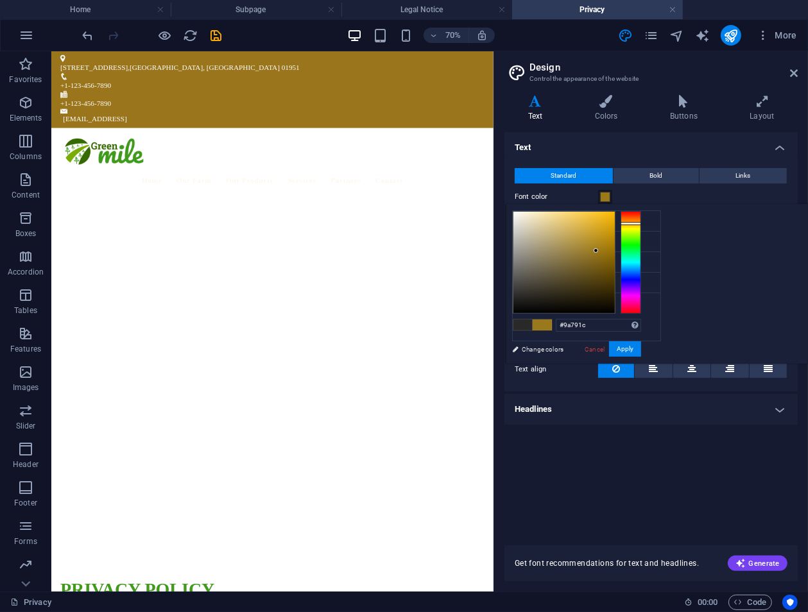
click at [641, 222] on div at bounding box center [630, 223] width 21 height 3
click at [641, 217] on div at bounding box center [630, 262] width 21 height 103
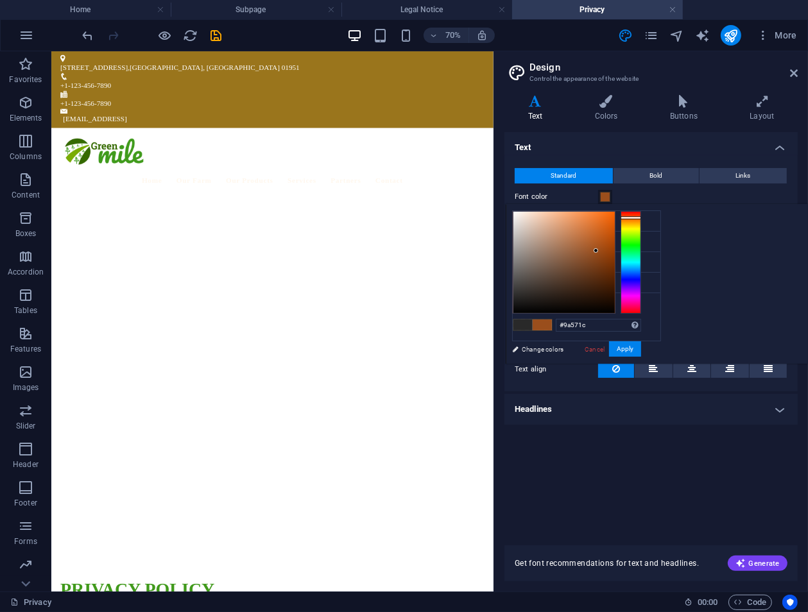
click at [641, 218] on div at bounding box center [630, 217] width 21 height 3
drag, startPoint x: 755, startPoint y: 223, endPoint x: 790, endPoint y: 244, distance: 40.9
click at [641, 244] on div at bounding box center [577, 262] width 128 height 103
drag, startPoint x: 772, startPoint y: 239, endPoint x: 777, endPoint y: 234, distance: 6.8
click at [641, 234] on div at bounding box center [577, 262] width 128 height 103
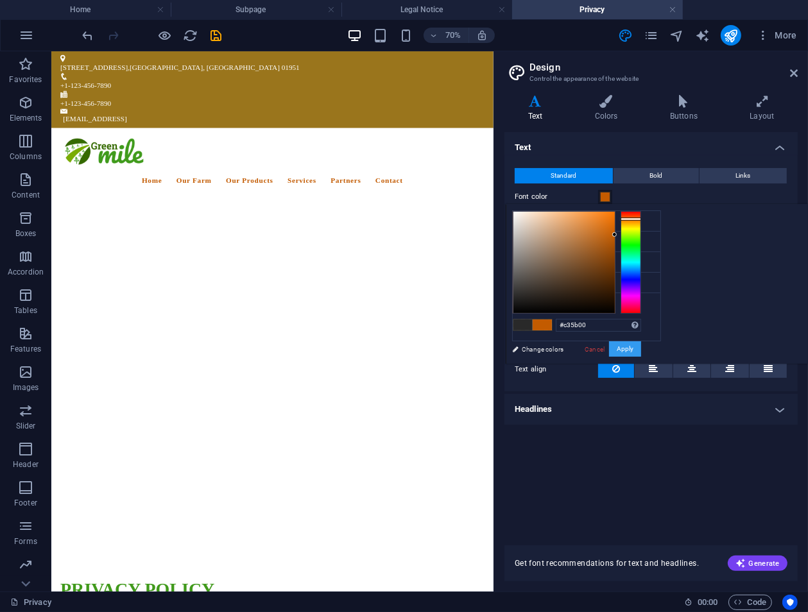
click at [641, 348] on button "Apply" at bounding box center [625, 348] width 32 height 15
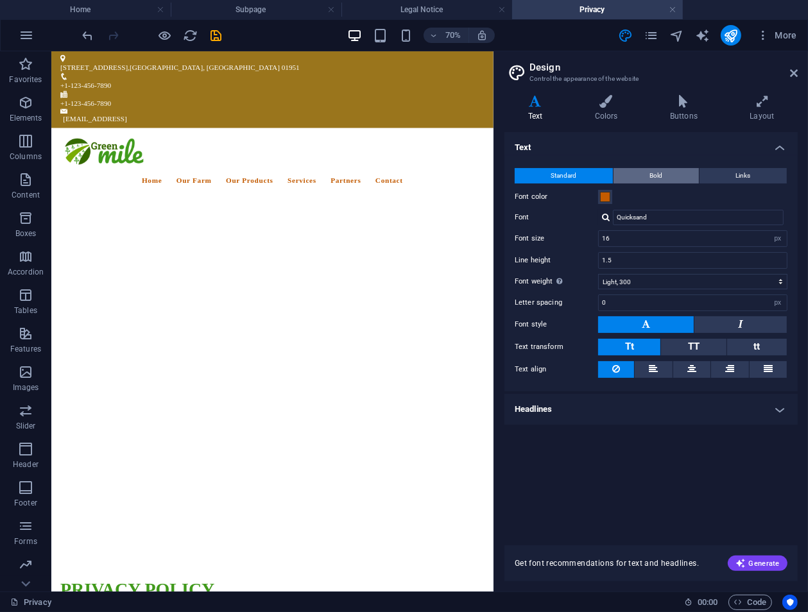
click at [667, 175] on button "Bold" at bounding box center [655, 175] width 85 height 15
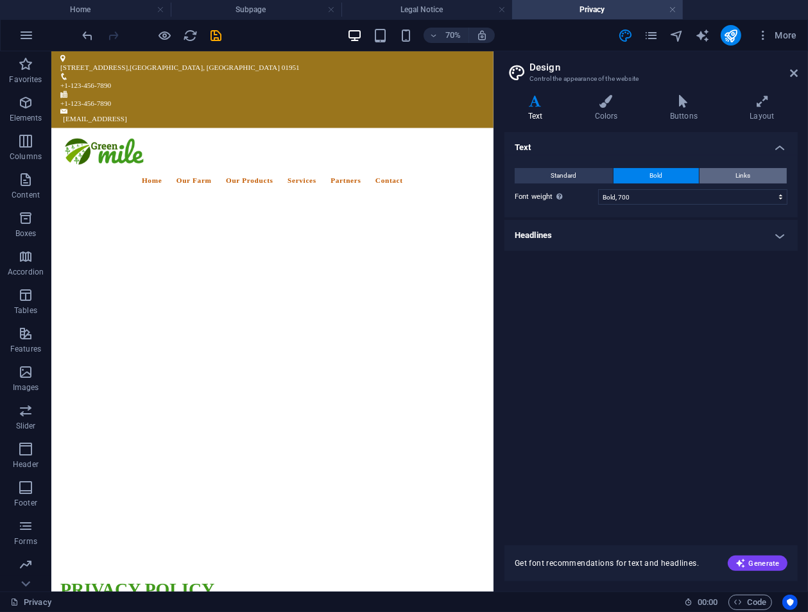
click at [731, 175] on button "Links" at bounding box center [742, 175] width 87 height 15
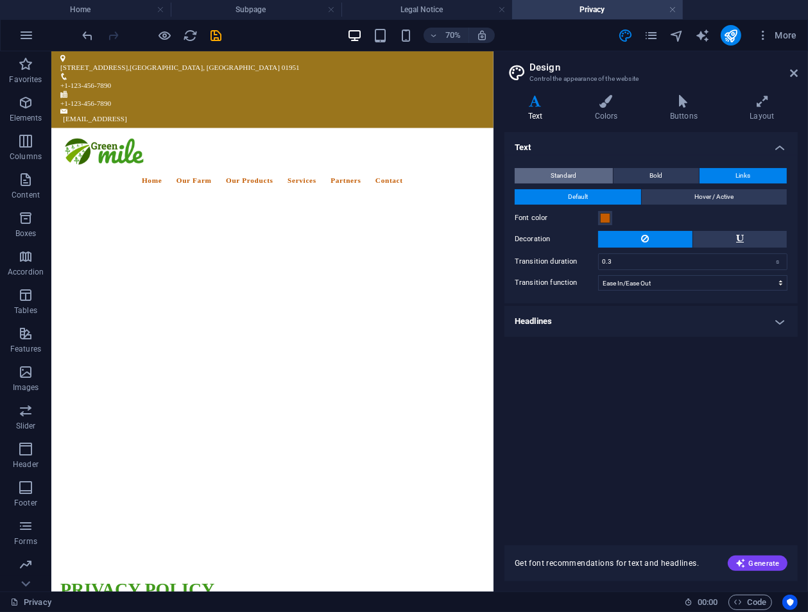
click at [541, 176] on button "Standard" at bounding box center [564, 175] width 98 height 15
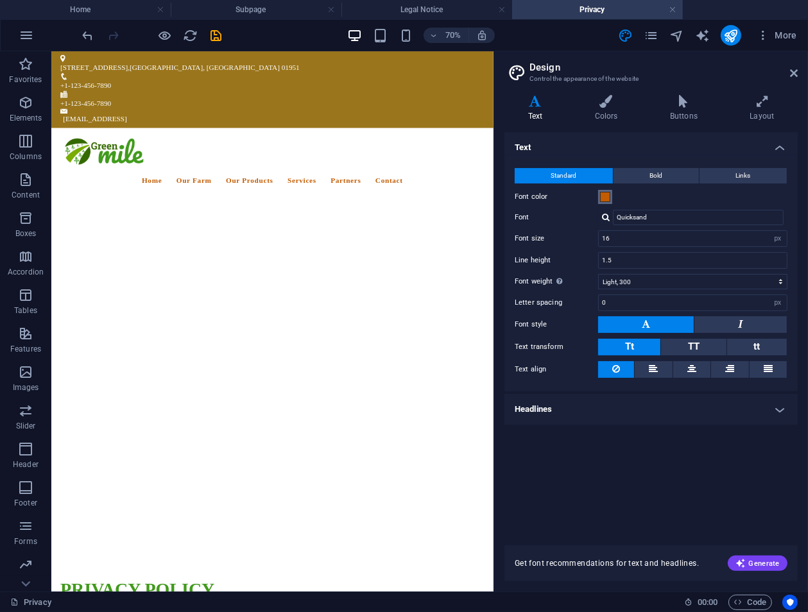
click at [606, 196] on span at bounding box center [605, 197] width 10 height 10
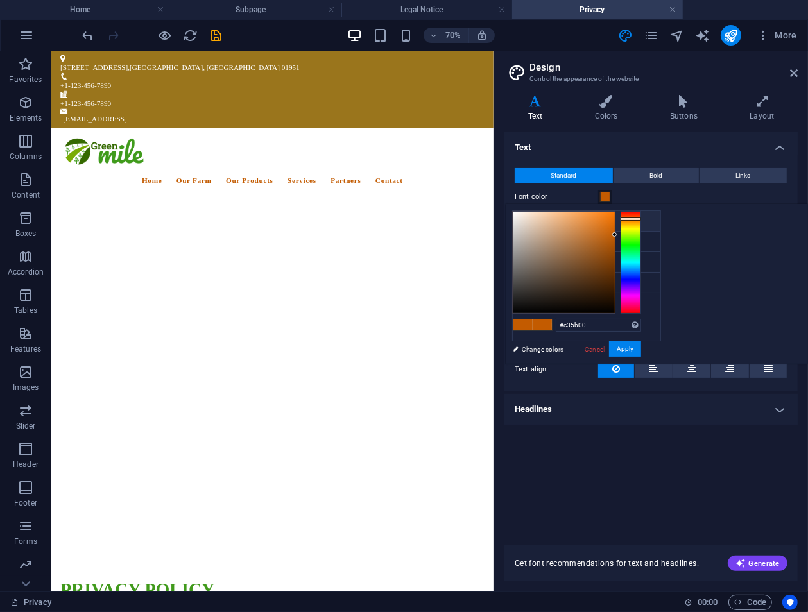
click at [547, 223] on li "Background color #ffffff" at bounding box center [587, 221] width 148 height 21
type input "#ffffff"
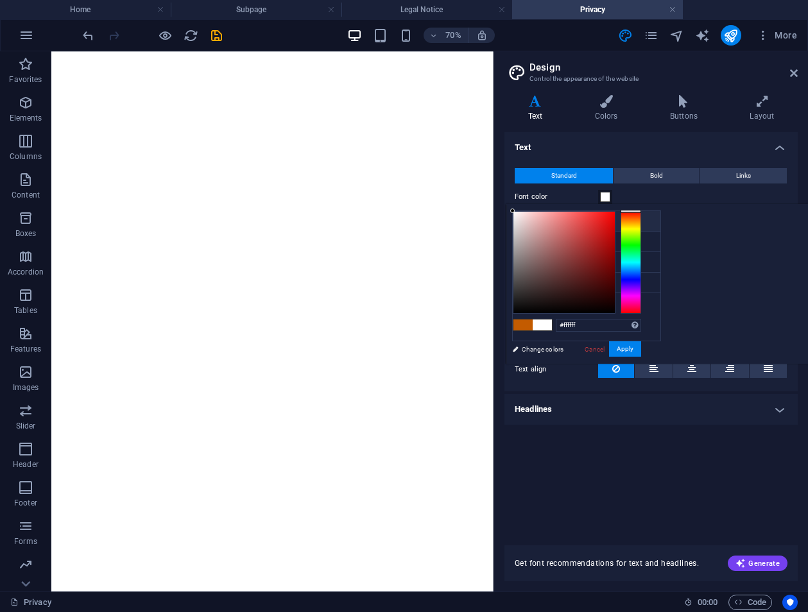
select select "px"
select select "300"
select select "px"
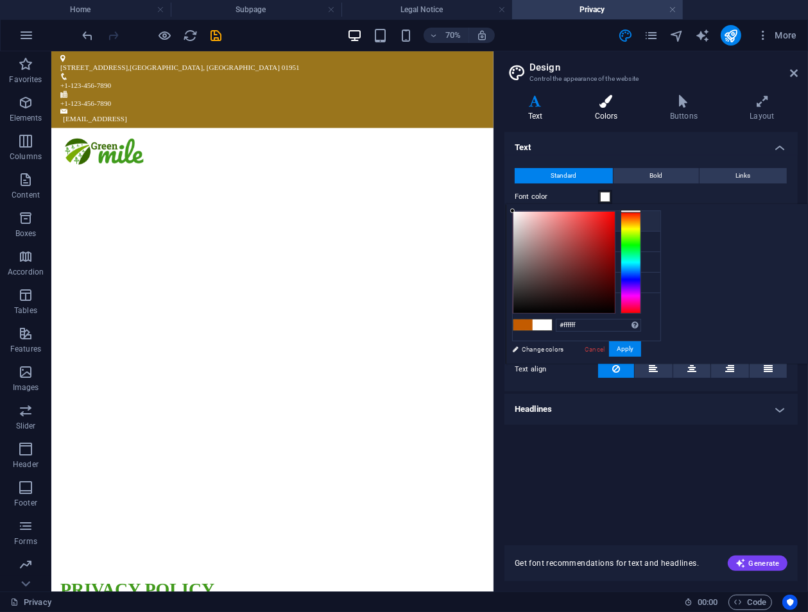
click at [595, 103] on icon at bounding box center [606, 101] width 70 height 13
click at [606, 103] on icon at bounding box center [606, 101] width 70 height 13
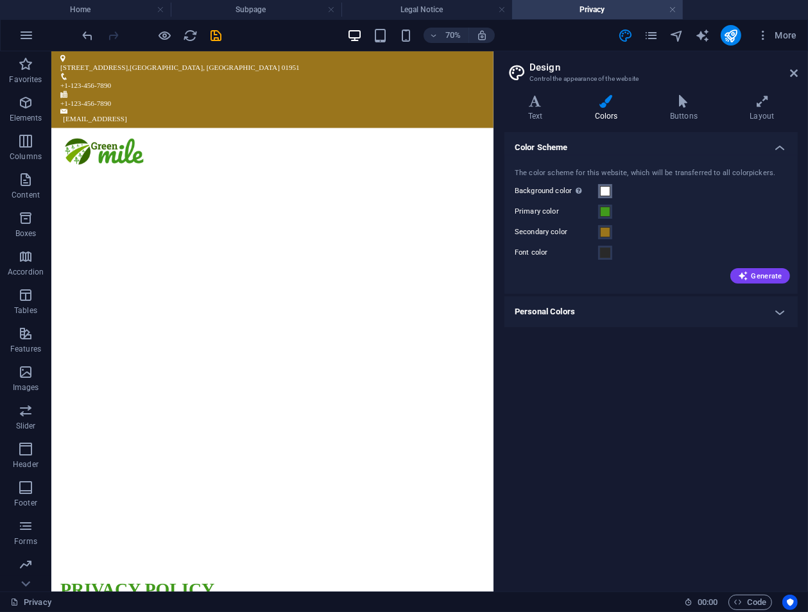
click at [607, 193] on span at bounding box center [605, 191] width 10 height 10
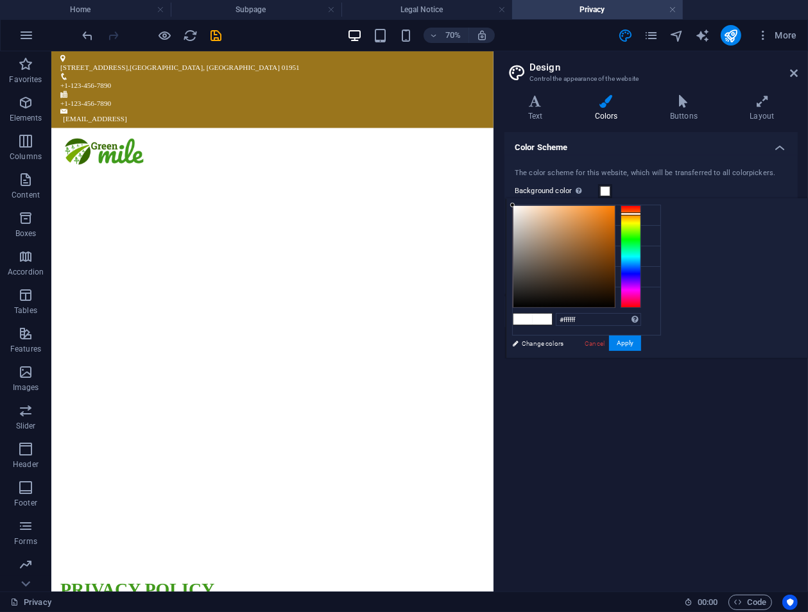
click at [641, 214] on div at bounding box center [630, 256] width 21 height 103
click at [515, 203] on div at bounding box center [512, 205] width 4 height 4
click at [615, 208] on div at bounding box center [563, 256] width 101 height 101
click at [534, 208] on div at bounding box center [531, 208] width 4 height 4
click at [615, 208] on div at bounding box center [563, 256] width 101 height 101
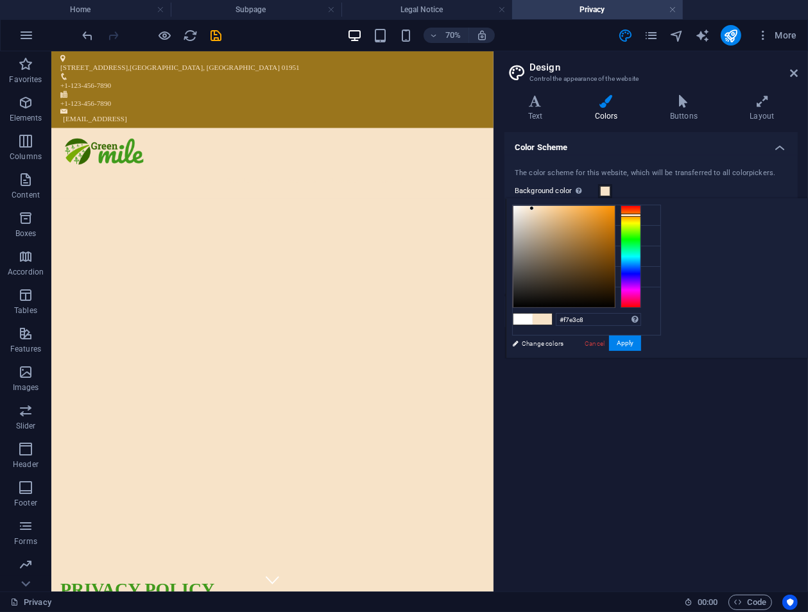
drag, startPoint x: 688, startPoint y: 208, endPoint x: 689, endPoint y: 201, distance: 6.4
click at [647, 201] on div "#f7e3c8 Supported formats #0852ed rgb(8, 82, 237) rgba(8, 82, 237, 90%) hsv(221…" at bounding box center [577, 371] width 142 height 345
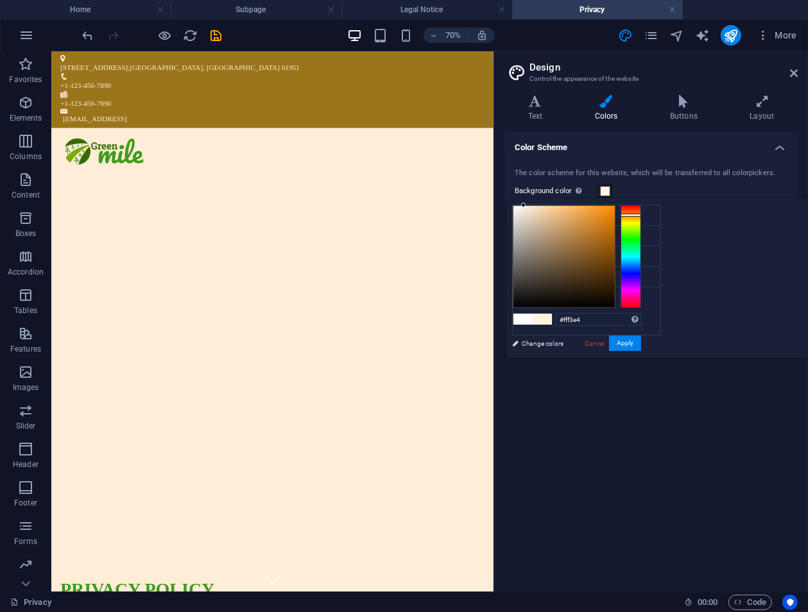
click at [525, 203] on div at bounding box center [523, 205] width 4 height 4
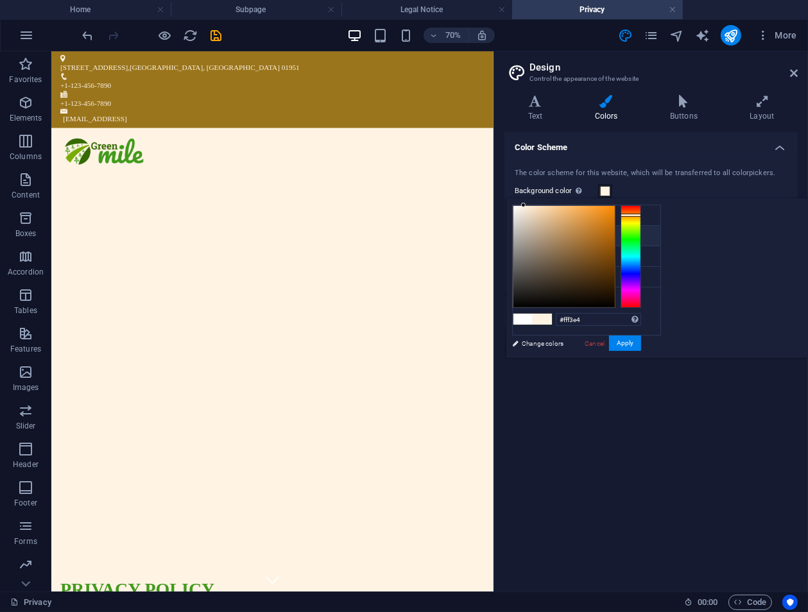
click at [552, 234] on li "Primary color #419a1c" at bounding box center [587, 236] width 148 height 21
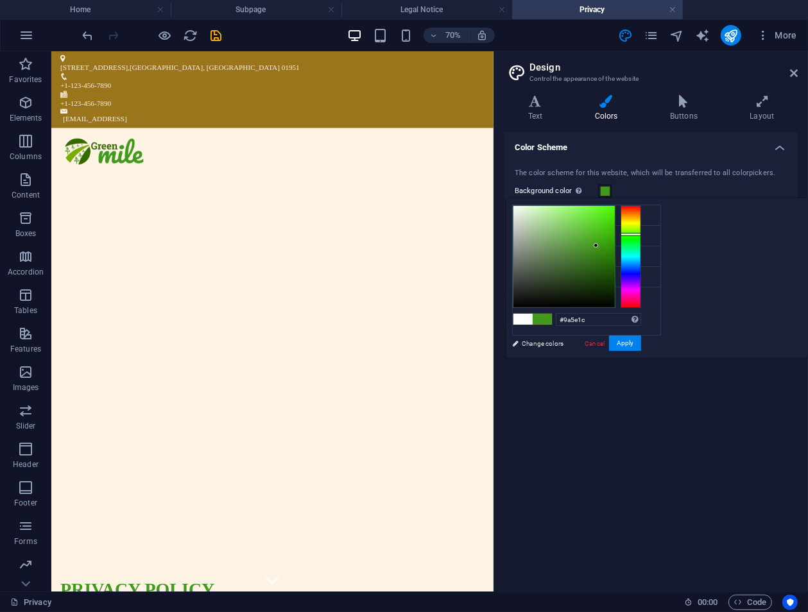
click at [641, 214] on div at bounding box center [630, 256] width 21 height 103
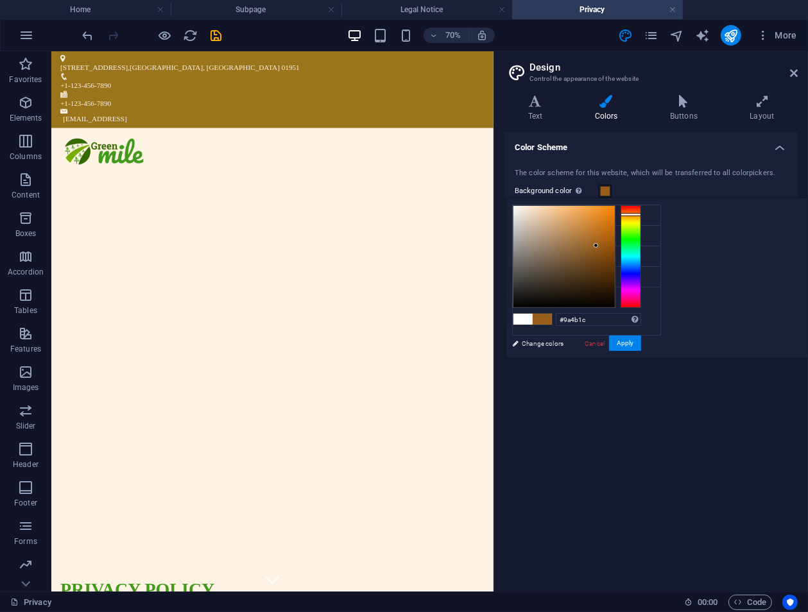
click at [641, 211] on div at bounding box center [630, 256] width 21 height 103
click at [641, 228] on div at bounding box center [577, 256] width 128 height 103
type input "#d24f00"
click at [615, 223] on div at bounding box center [563, 256] width 101 height 101
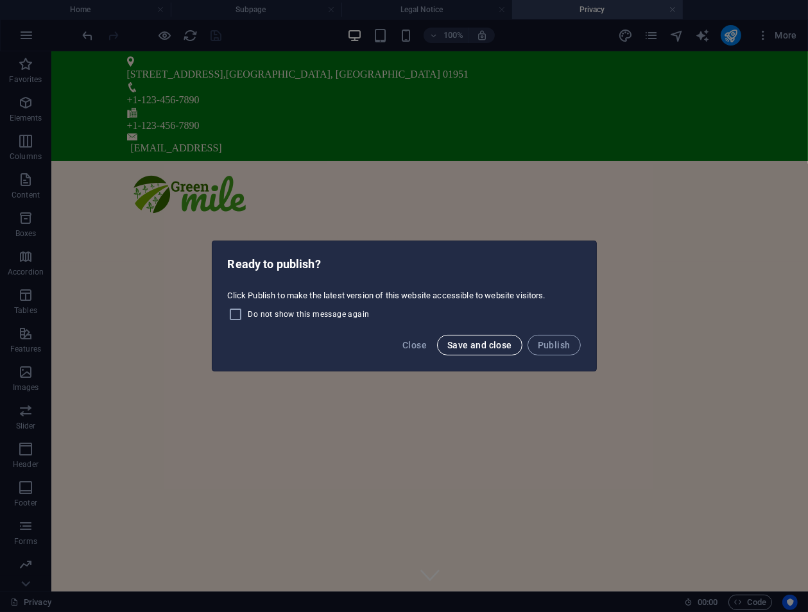
click at [469, 341] on span "Save and close" at bounding box center [479, 345] width 65 height 10
